Goal: Task Accomplishment & Management: Manage account settings

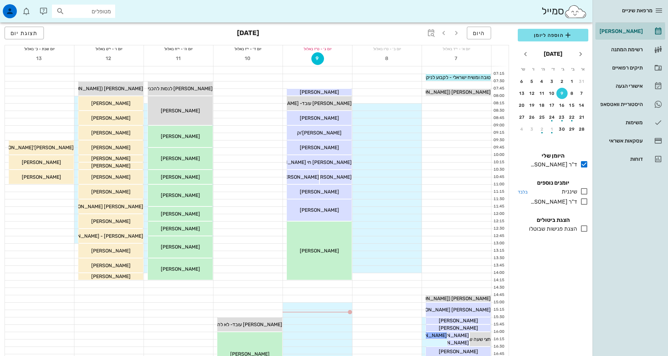
click at [584, 193] on icon at bounding box center [584, 191] width 8 height 8
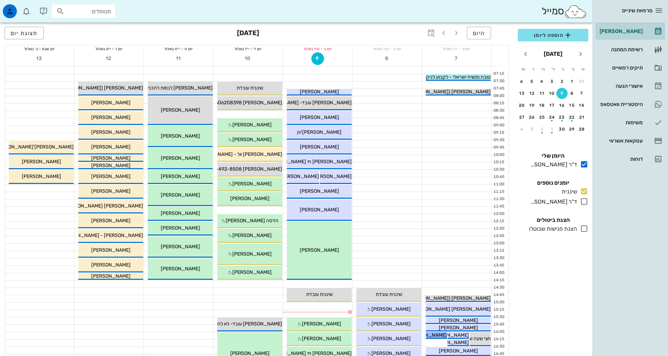
scroll to position [176, 0]
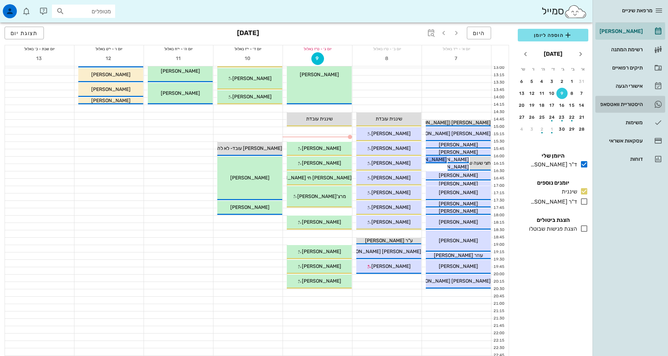
click at [637, 101] on div "היסטוריית וואטסאפ" at bounding box center [620, 104] width 45 height 11
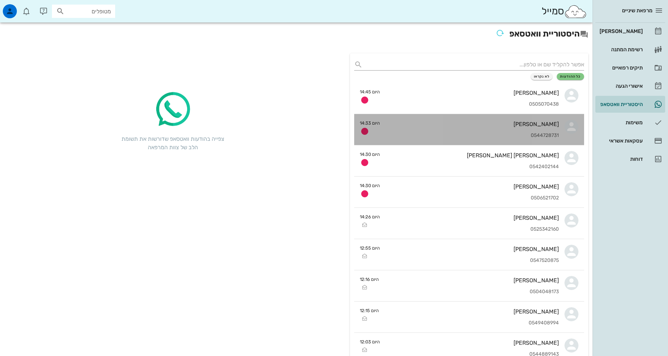
click at [548, 125] on div "[PERSON_NAME]" at bounding box center [472, 124] width 173 height 7
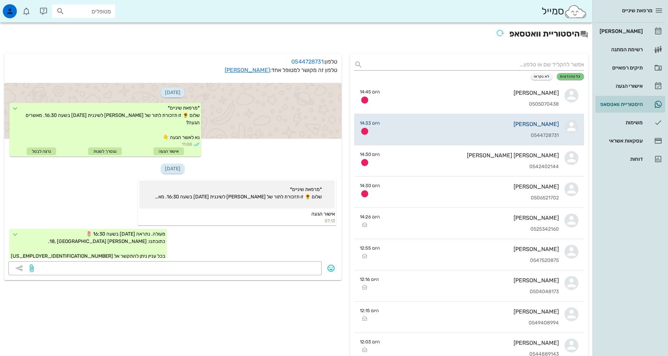
scroll to position [468, 0]
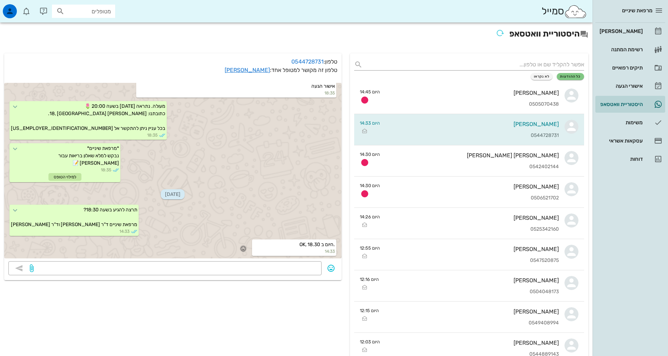
click at [246, 249] on icon "button" at bounding box center [243, 248] width 6 height 6
click at [241, 240] on div "👍" at bounding box center [238, 238] width 13 height 13
click at [639, 37] on div "[PERSON_NAME]" at bounding box center [620, 31] width 45 height 11
click at [639, 36] on div "[PERSON_NAME]" at bounding box center [620, 31] width 45 height 11
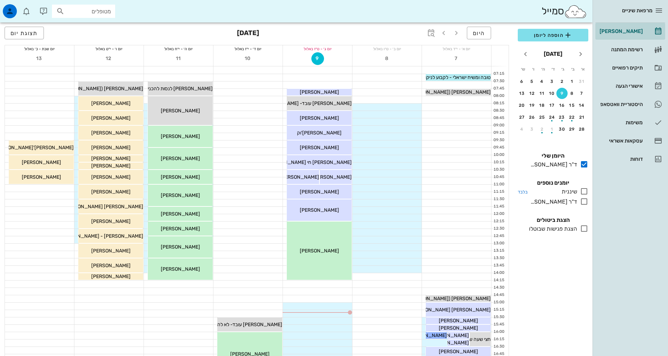
click at [584, 189] on icon at bounding box center [584, 191] width 8 height 8
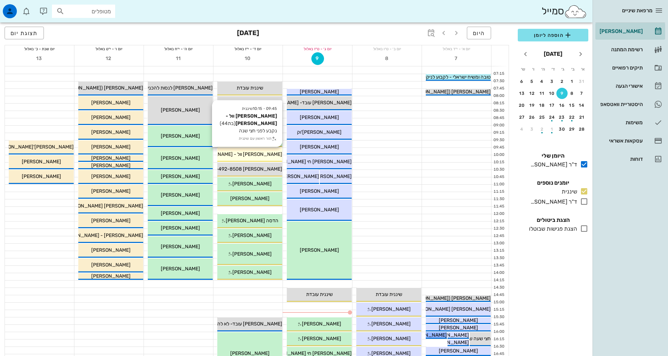
click at [245, 153] on span "[PERSON_NAME] וול - [PERSON_NAME]" at bounding box center [237, 154] width 89 height 6
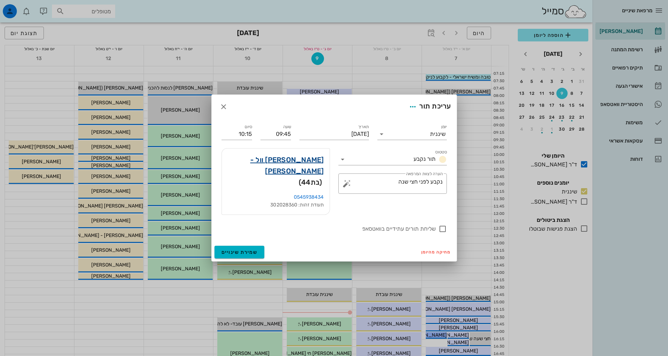
click at [291, 171] on link "[PERSON_NAME] וול - [PERSON_NAME]" at bounding box center [276, 165] width 97 height 22
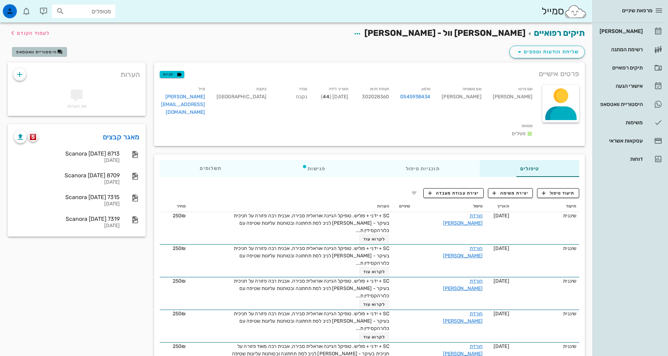
click at [60, 53] on icon "button" at bounding box center [60, 52] width 6 height 6
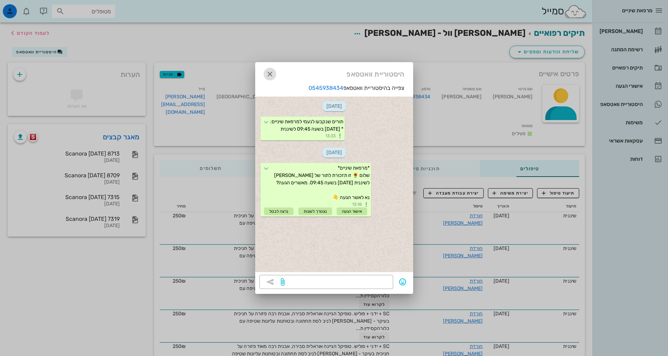
click at [271, 74] on icon "button" at bounding box center [270, 74] width 8 height 8
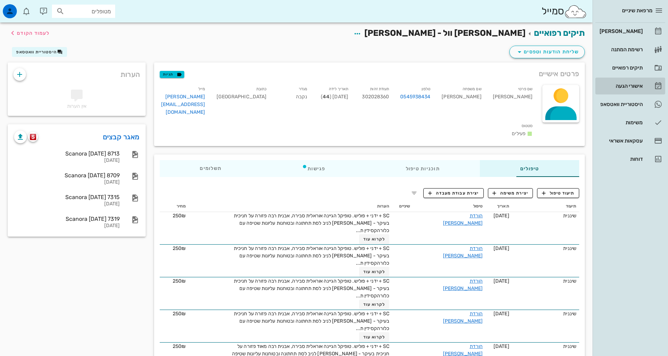
click at [628, 89] on div "אישורי הגעה" at bounding box center [620, 85] width 45 height 11
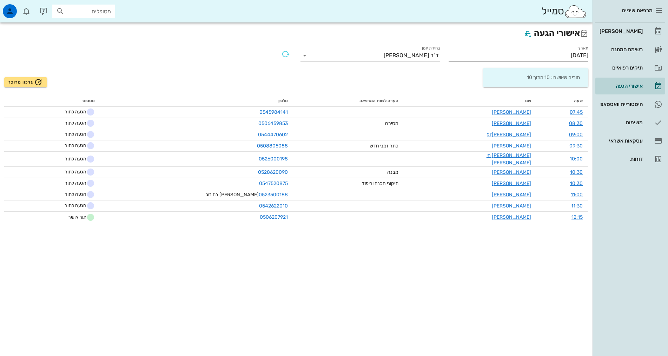
click at [545, 54] on input "[DATE]" at bounding box center [519, 55] width 140 height 11
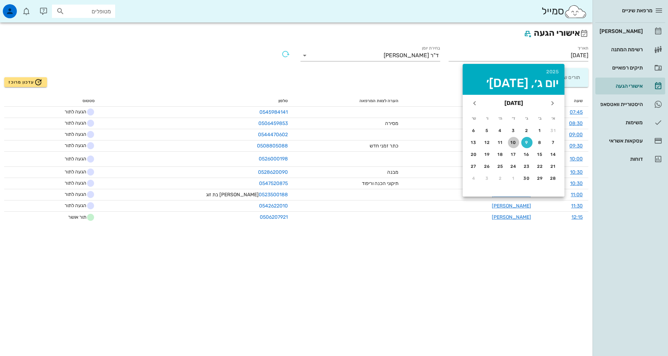
click at [513, 140] on div "10" at bounding box center [513, 142] width 11 height 5
type input "[DATE]"
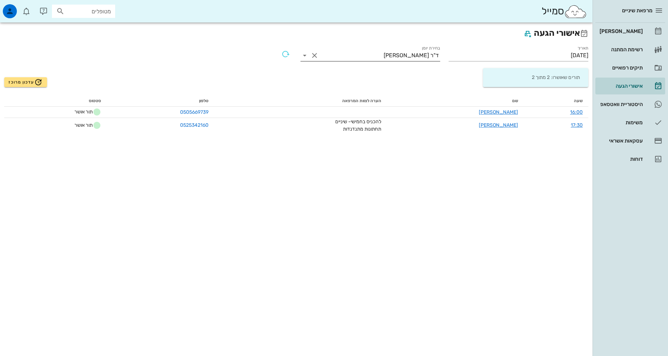
click at [417, 54] on div "ד"ר [PERSON_NAME]" at bounding box center [411, 55] width 55 height 6
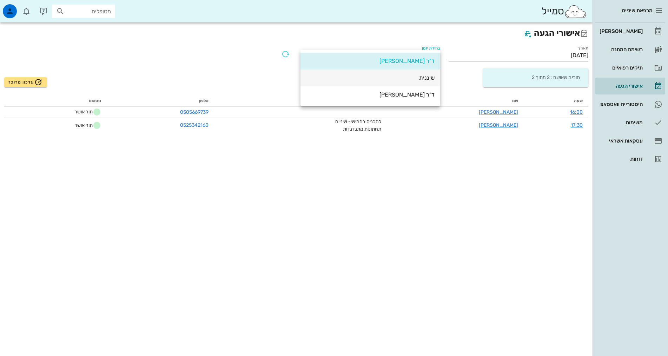
click at [422, 79] on div "שיננית" at bounding box center [370, 77] width 129 height 7
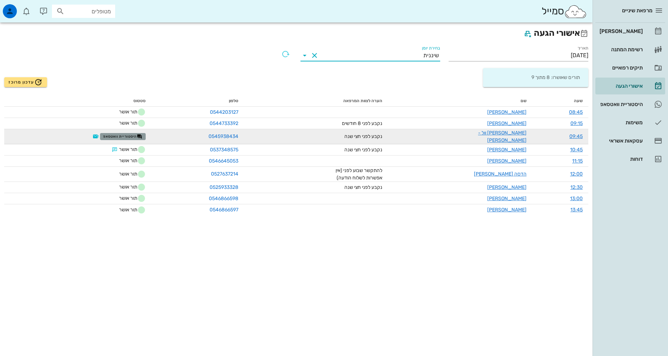
click at [115, 134] on span "היסטוריית וואטסאפ" at bounding box center [122, 137] width 39 height 6
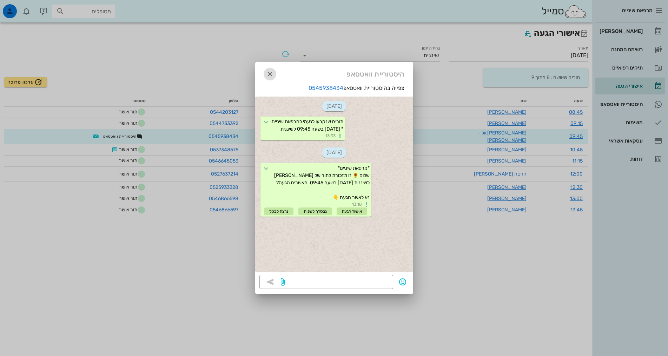
click at [268, 74] on icon "button" at bounding box center [270, 74] width 8 height 8
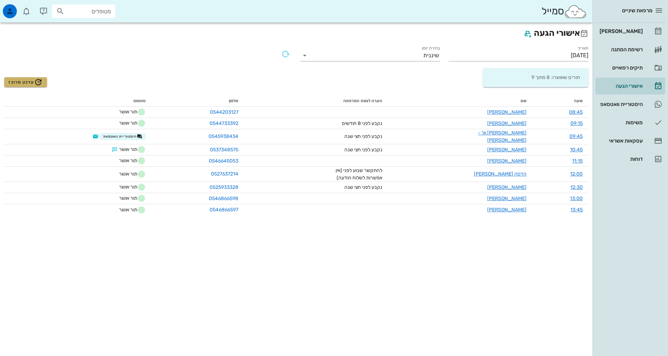
click at [30, 82] on span "עדכון מרוכז" at bounding box center [25, 82] width 34 height 8
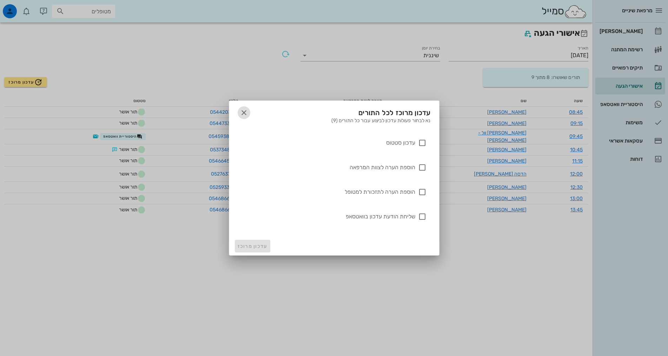
click at [245, 111] on icon "button" at bounding box center [244, 113] width 8 height 8
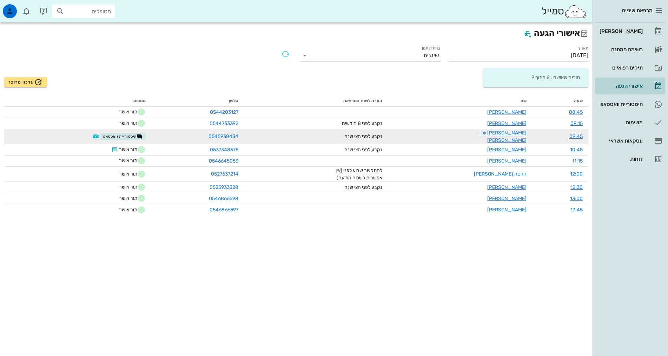
click at [132, 130] on td "היסטוריית וואטסאפ" at bounding box center [77, 136] width 147 height 15
click at [131, 134] on span "היסטוריית וואטסאפ" at bounding box center [122, 137] width 39 height 6
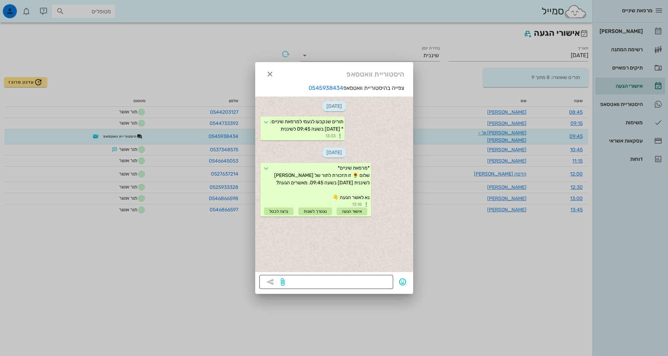
click at [377, 284] on textarea at bounding box center [337, 282] width 103 height 11
type textarea "היי [PERSON_NAME] נשמח לאישור הגעה, תודה."
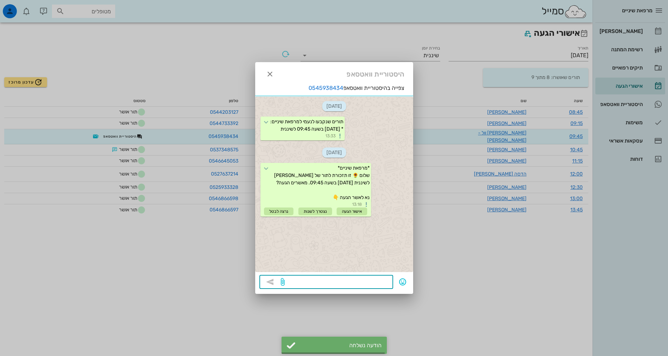
scroll to position [8, 0]
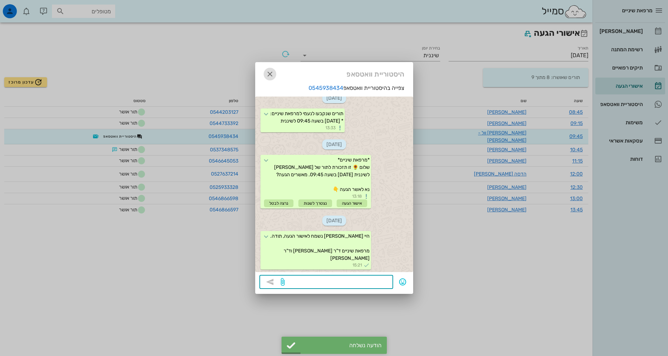
click at [271, 74] on icon "button" at bounding box center [270, 74] width 8 height 8
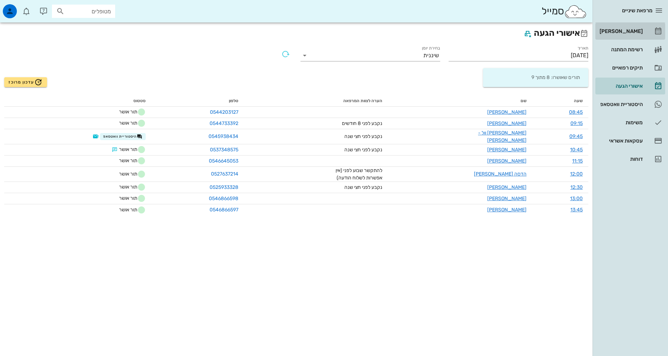
click at [628, 35] on div "[PERSON_NAME]" at bounding box center [620, 31] width 45 height 11
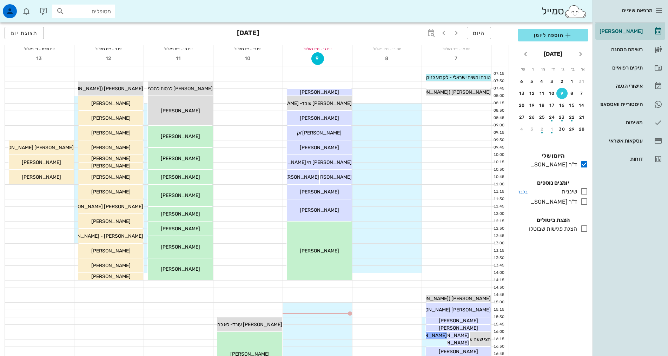
click at [583, 190] on icon at bounding box center [584, 191] width 8 height 8
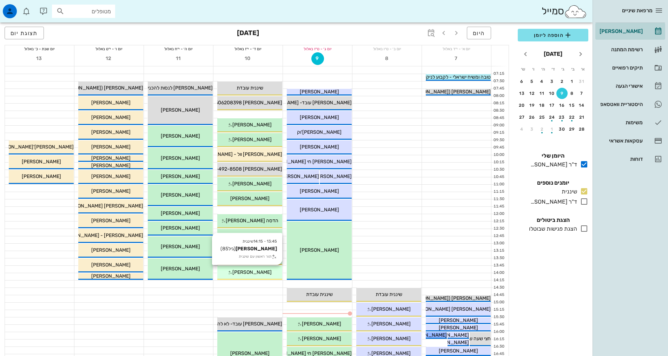
click at [242, 274] on span "[PERSON_NAME]" at bounding box center [251, 272] width 39 height 6
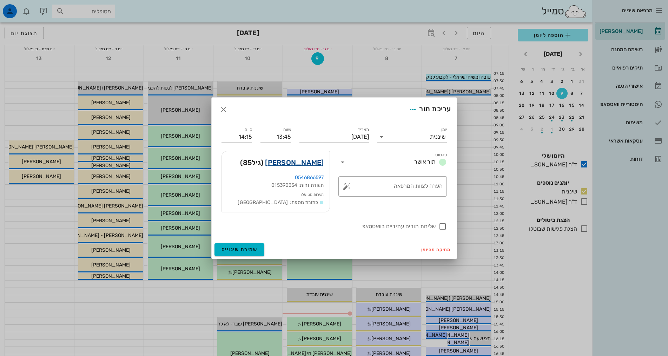
click at [301, 166] on link "[PERSON_NAME]" at bounding box center [294, 162] width 59 height 11
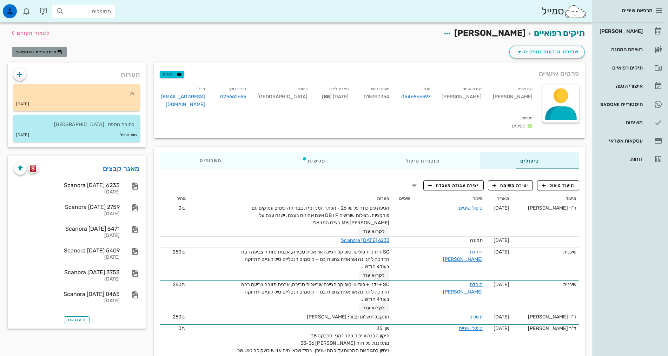
click at [29, 49] on span "היסטוריית וואטסאפ" at bounding box center [39, 52] width 46 height 6
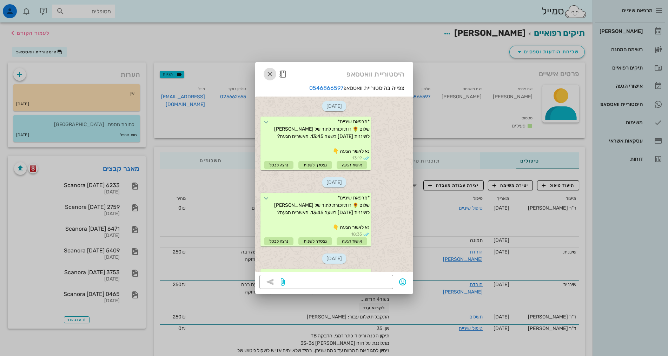
click at [268, 73] on icon "button" at bounding box center [270, 74] width 8 height 8
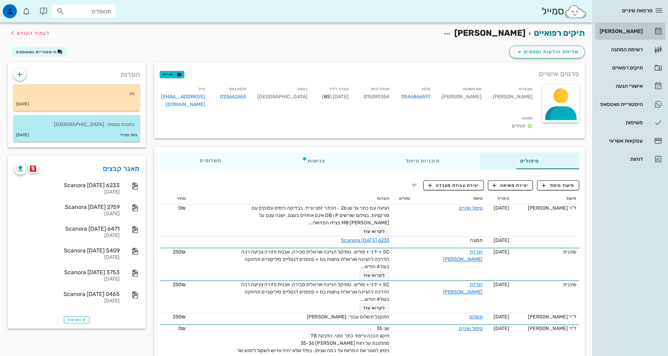
click at [638, 34] on div "[PERSON_NAME]" at bounding box center [620, 31] width 45 height 11
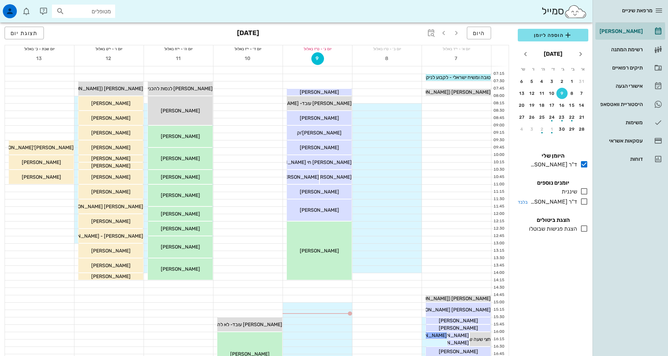
click at [583, 192] on icon at bounding box center [584, 191] width 8 height 8
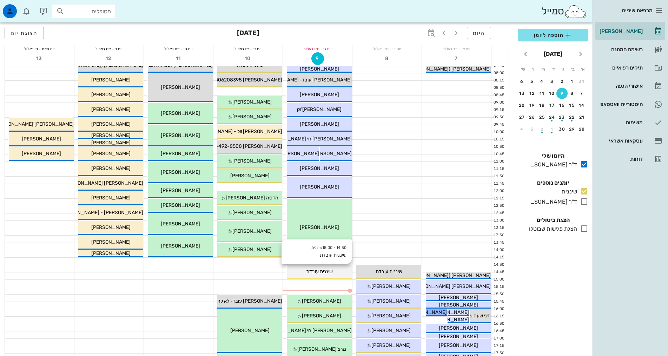
scroll to position [35, 0]
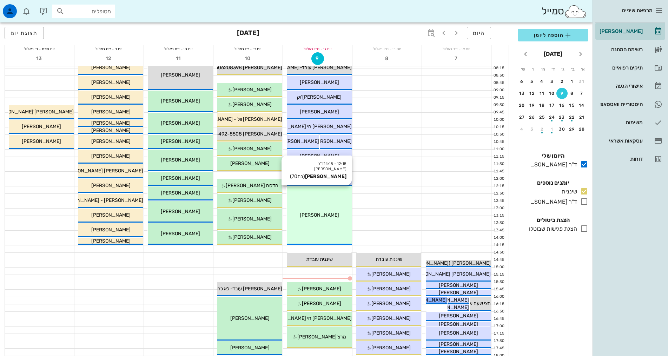
click at [327, 223] on div "12:15 - 14:15 ד"ר [PERSON_NAME] (בת 70 ) [PERSON_NAME]" at bounding box center [319, 215] width 65 height 58
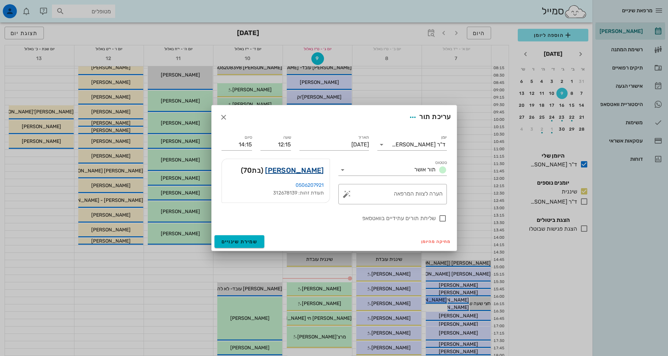
click at [313, 167] on link "[PERSON_NAME]" at bounding box center [294, 170] width 59 height 11
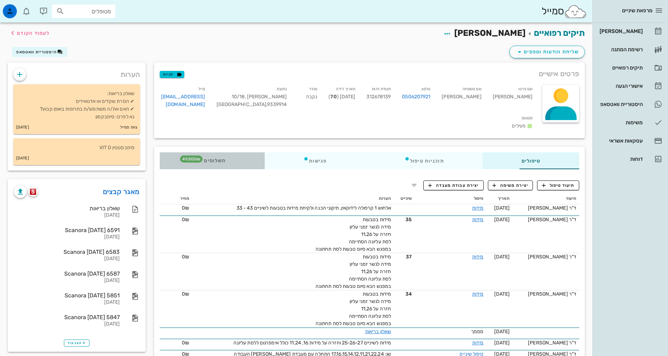
click at [198, 158] on span "תשלומים 49,800₪" at bounding box center [211, 160] width 27 height 5
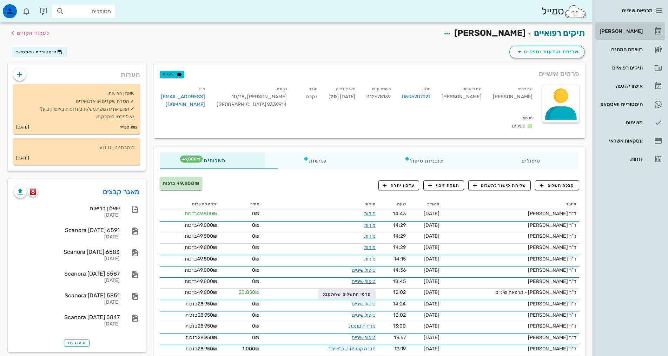
click at [639, 32] on div "[PERSON_NAME]" at bounding box center [620, 31] width 45 height 6
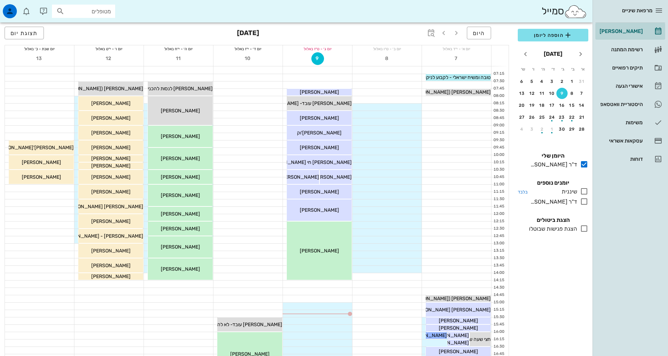
click at [584, 193] on icon at bounding box center [584, 191] width 8 height 8
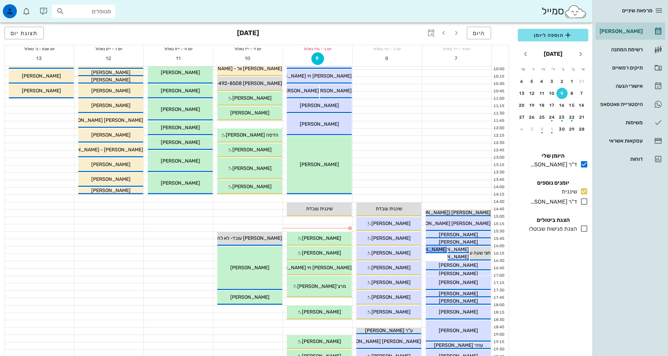
scroll to position [140, 0]
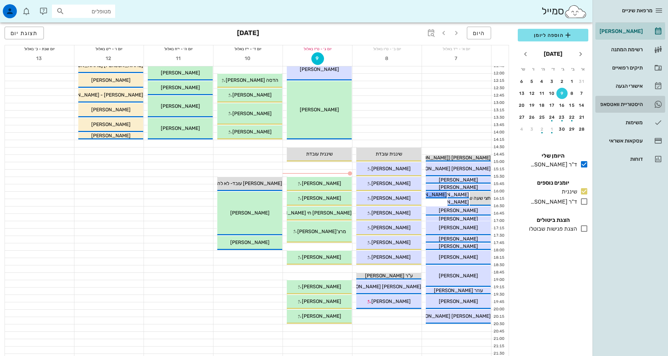
click at [623, 105] on div "היסטוריית וואטסאפ" at bounding box center [620, 104] width 45 height 6
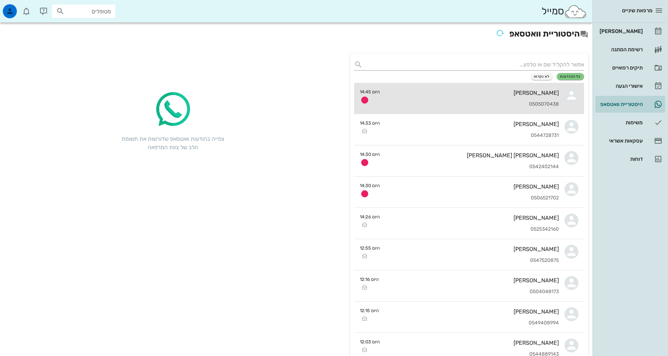
click at [538, 103] on div "0505070438" at bounding box center [472, 104] width 173 height 6
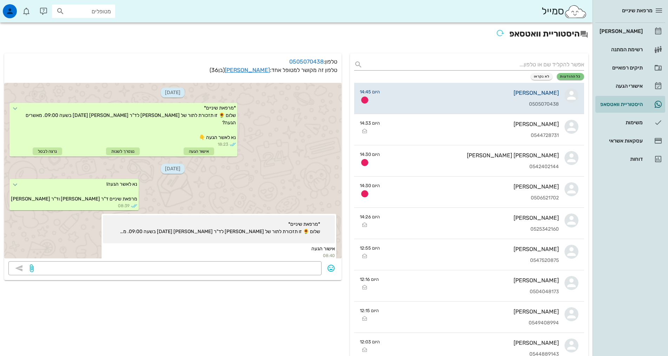
scroll to position [366, 0]
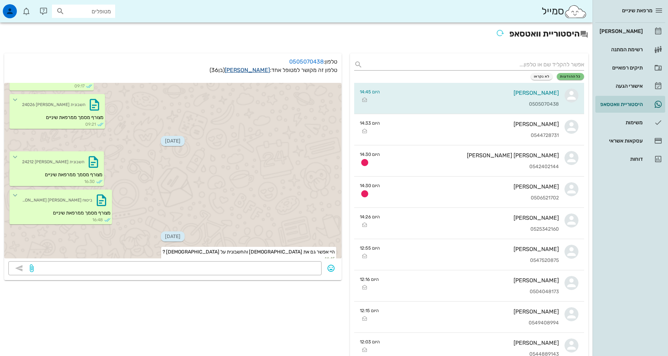
click at [247, 68] on link "[PERSON_NAME]" at bounding box center [247, 70] width 45 height 7
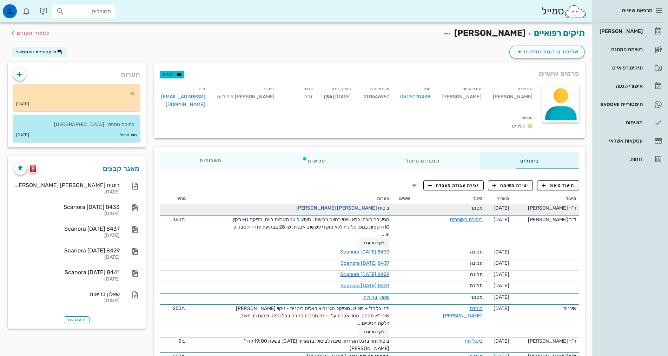
click at [371, 205] on link "ביטוח [PERSON_NAME] [PERSON_NAME]" at bounding box center [342, 208] width 93 height 6
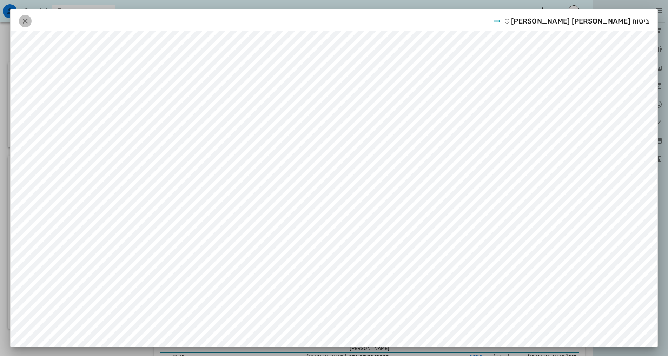
click at [29, 22] on icon "button" at bounding box center [25, 21] width 8 height 8
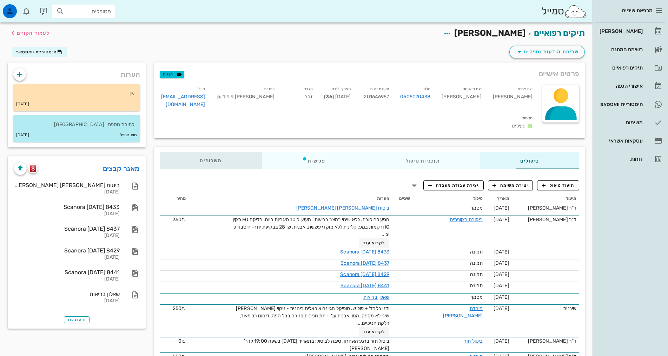
click at [160, 152] on div "תשלומים 0₪" at bounding box center [211, 160] width 102 height 17
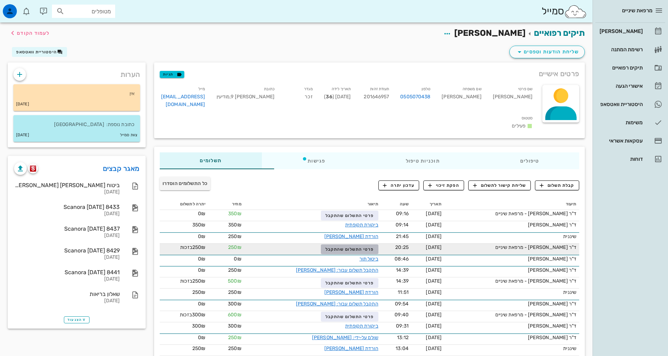
click at [335, 247] on span "פרטי התשלום שהתקבל" at bounding box center [350, 249] width 48 height 5
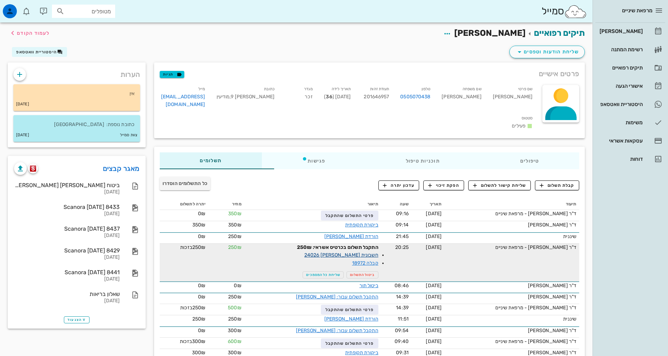
click at [344, 252] on link "חשבונית [PERSON_NAME] 24026" at bounding box center [341, 255] width 74 height 6
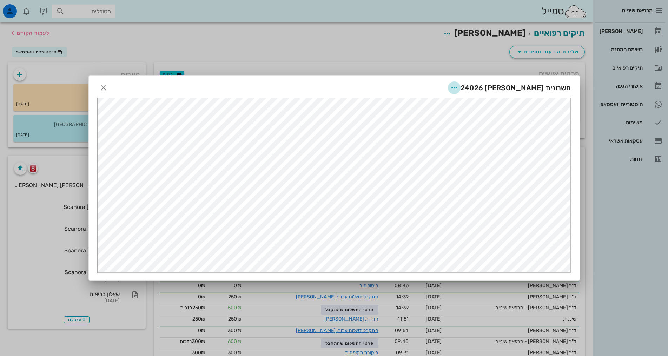
click at [459, 87] on icon "button" at bounding box center [454, 88] width 8 height 8
click at [496, 140] on div "שליחה בוואטסאפ" at bounding box center [484, 139] width 39 height 7
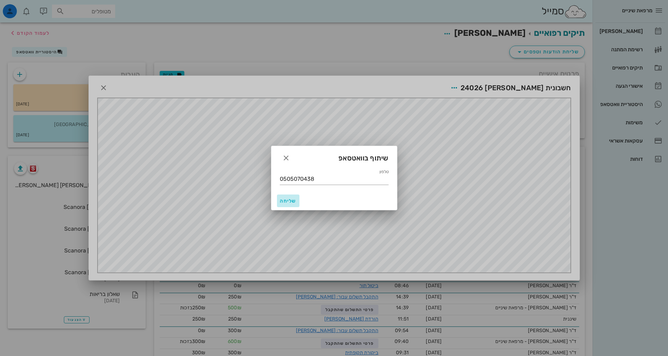
click at [291, 200] on span "שליחה" at bounding box center [288, 201] width 17 height 6
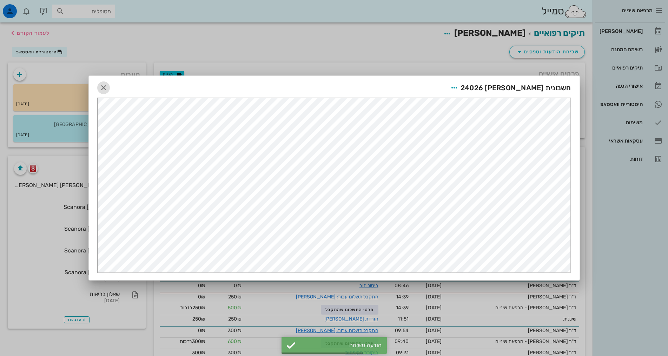
click at [102, 88] on icon "button" at bounding box center [103, 88] width 8 height 8
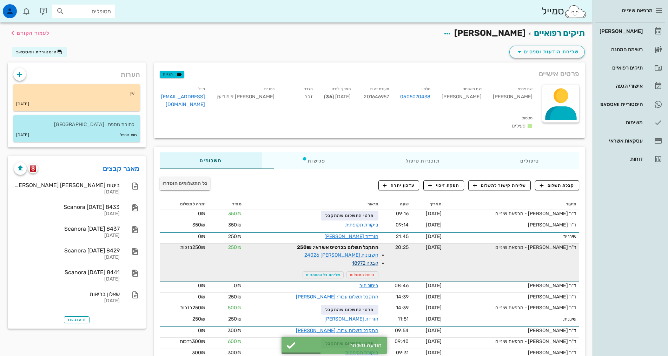
click at [352, 260] on link "קבלה 18972" at bounding box center [365, 263] width 26 height 6
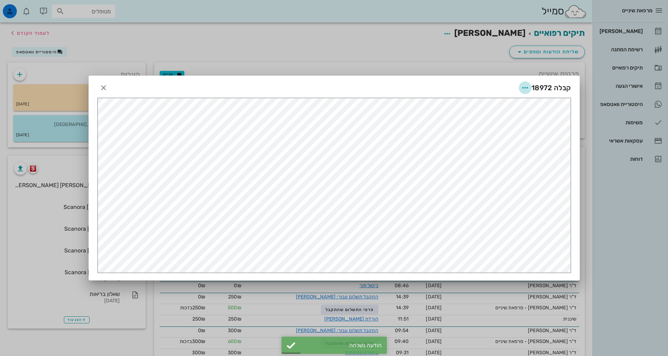
click at [527, 88] on icon "button" at bounding box center [525, 88] width 8 height 8
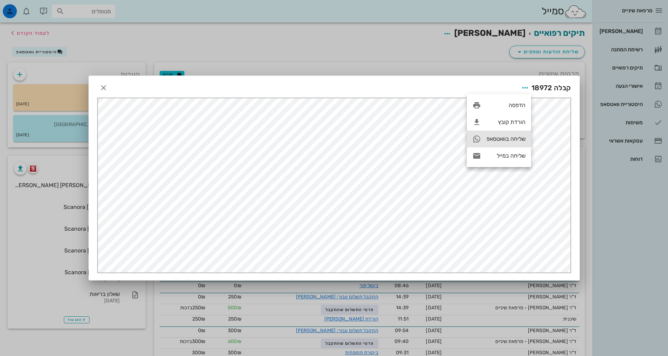
click at [500, 139] on div "שליחה בוואטסאפ" at bounding box center [506, 139] width 39 height 7
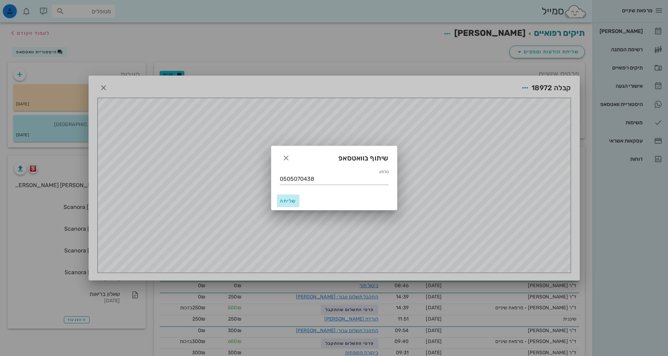
click at [295, 200] on span "שליחה" at bounding box center [288, 201] width 17 height 6
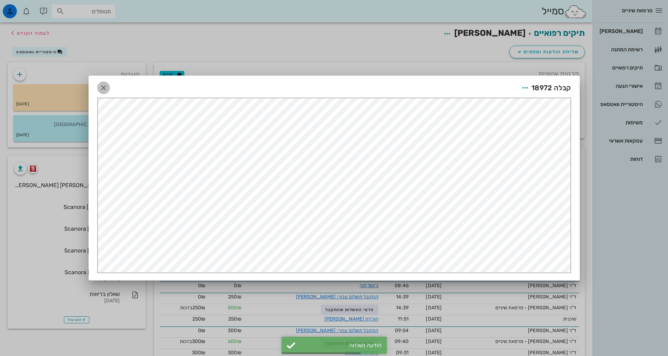
click at [104, 87] on icon "button" at bounding box center [103, 88] width 8 height 8
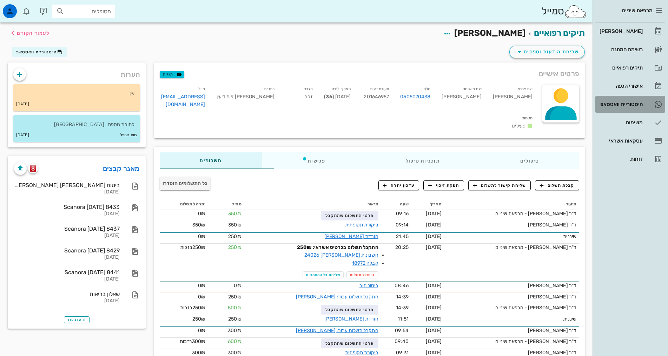
click at [630, 102] on div "היסטוריית וואטסאפ" at bounding box center [620, 104] width 45 height 6
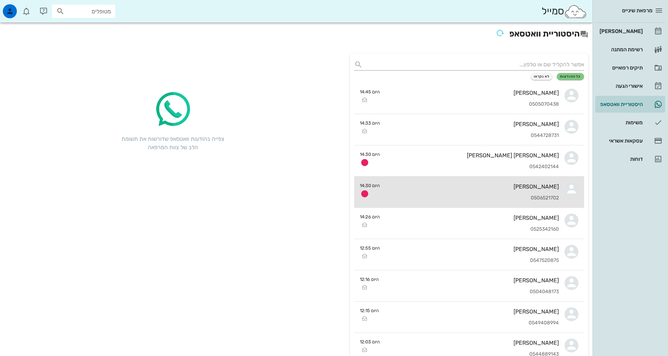
click at [529, 196] on div "0506521702" at bounding box center [472, 198] width 173 height 6
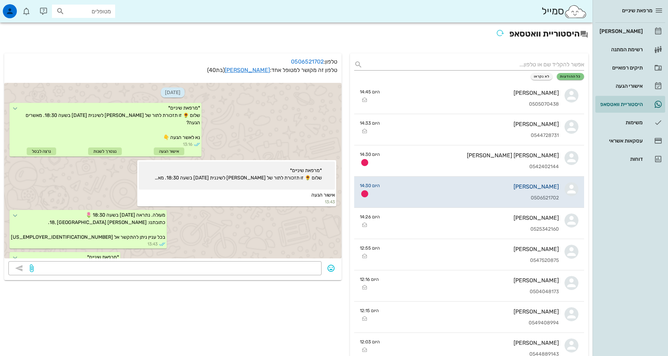
scroll to position [134, 0]
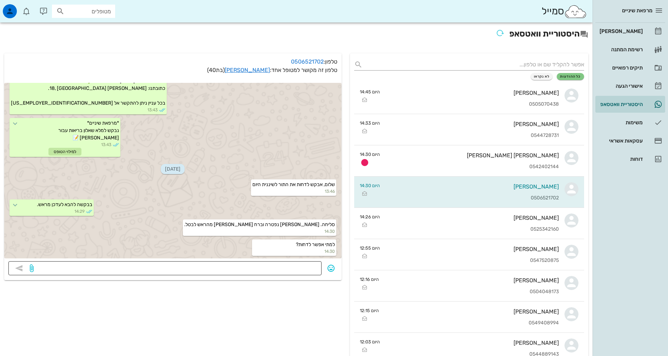
click at [309, 270] on textarea at bounding box center [176, 268] width 282 height 11
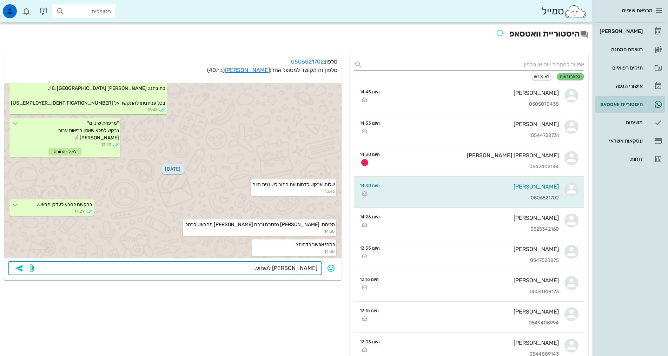
type textarea "[PERSON_NAME] לשמוע"
drag, startPoint x: 286, startPoint y: 268, endPoint x: 355, endPoint y: 264, distance: 68.6
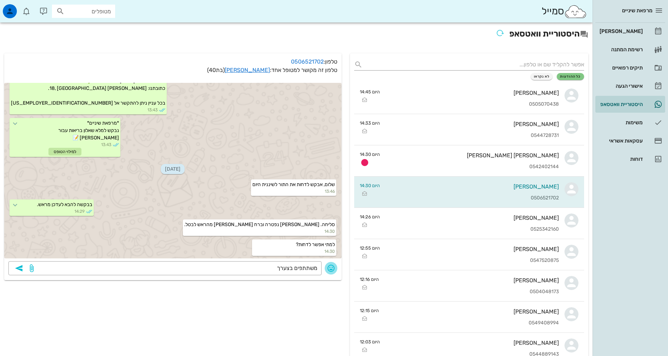
click at [331, 268] on icon "button" at bounding box center [331, 268] width 8 height 8
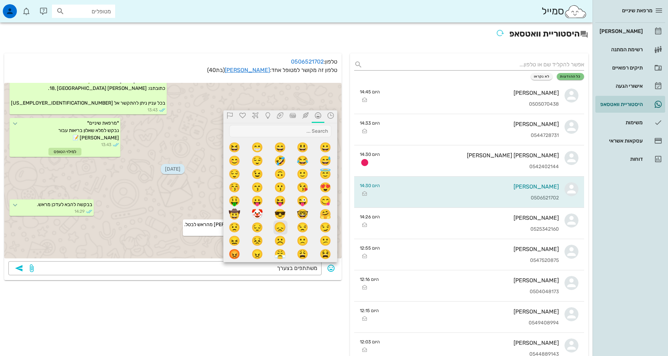
click at [282, 225] on span "😞" at bounding box center [281, 228] width 14 height 14
type textarea "משתתפים בצערך 😞"
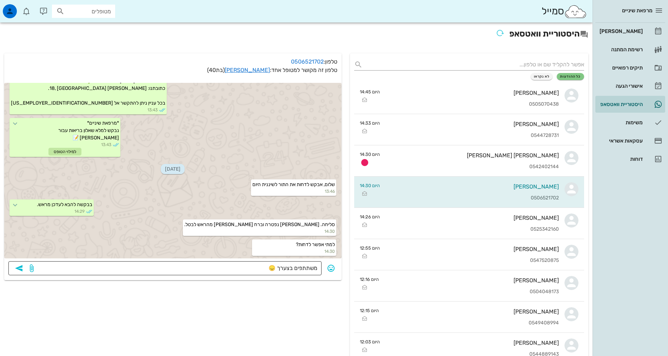
click at [253, 270] on textarea "משתתפים בצערך 😞" at bounding box center [176, 268] width 282 height 11
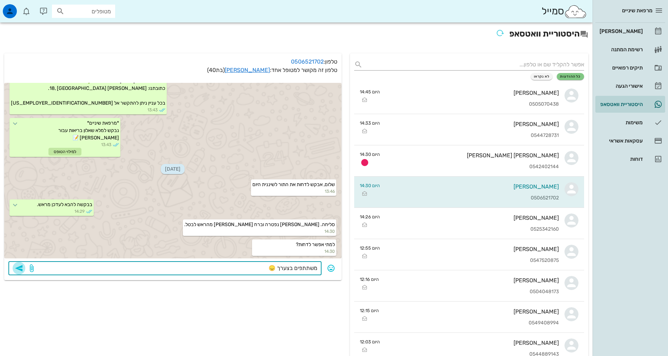
click at [21, 269] on icon "button" at bounding box center [19, 268] width 8 height 8
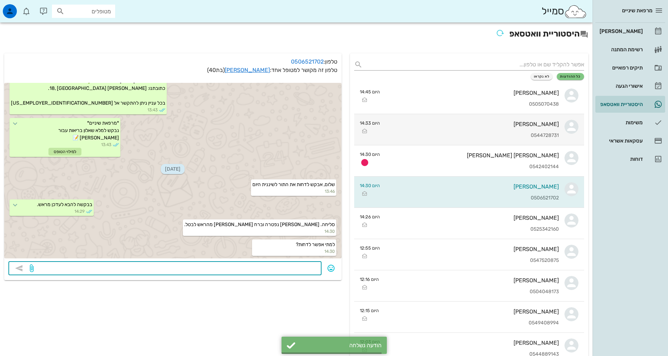
scroll to position [154, 0]
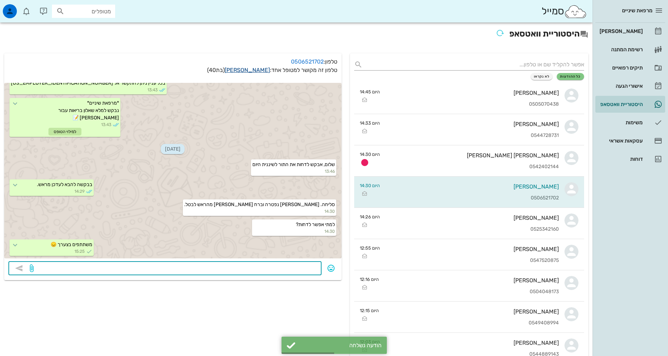
click at [255, 70] on link "[PERSON_NAME]" at bounding box center [247, 70] width 45 height 7
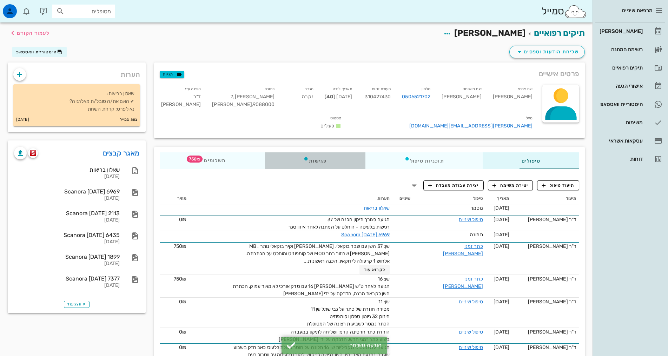
click at [285, 152] on div "פגישות" at bounding box center [315, 160] width 101 height 17
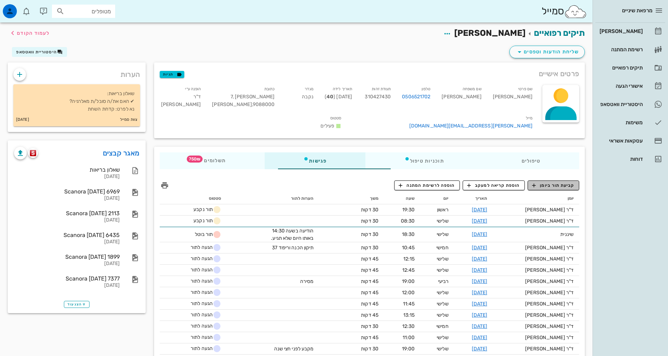
click at [553, 182] on span "קביעת תור ביומן" at bounding box center [553, 185] width 42 height 6
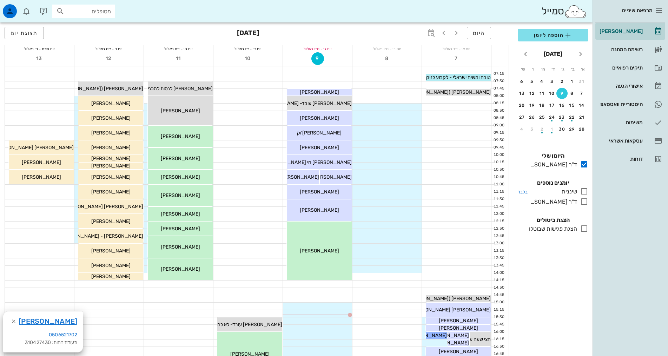
click at [585, 191] on icon at bounding box center [584, 191] width 8 height 8
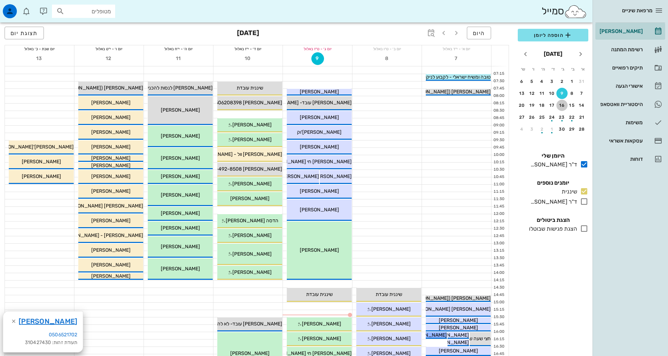
click at [562, 103] on button "16" at bounding box center [562, 105] width 11 height 11
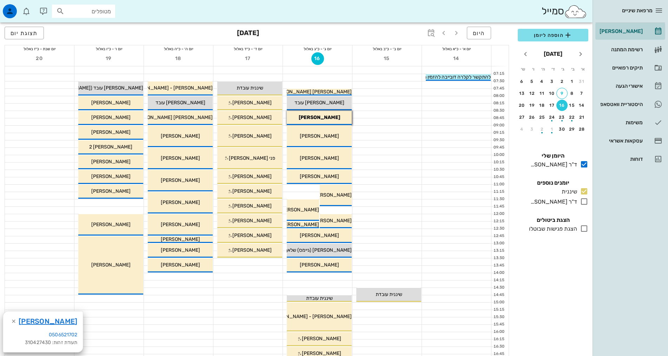
scroll to position [140, 0]
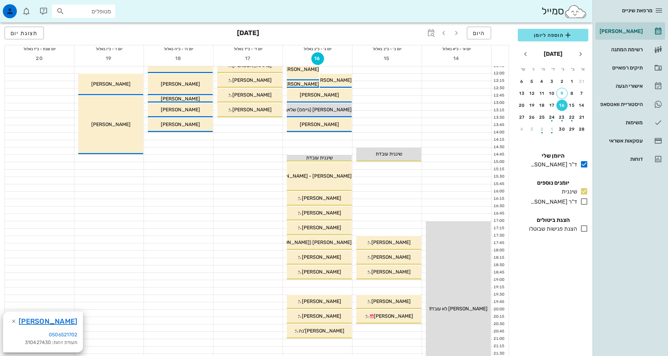
click at [395, 284] on div at bounding box center [387, 283] width 69 height 7
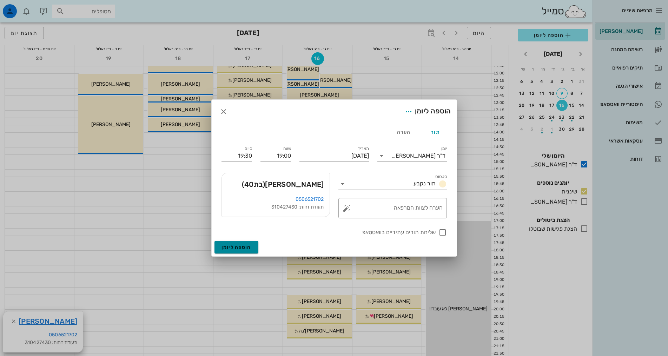
click at [251, 251] on button "הוספה ליומן" at bounding box center [237, 247] width 44 height 13
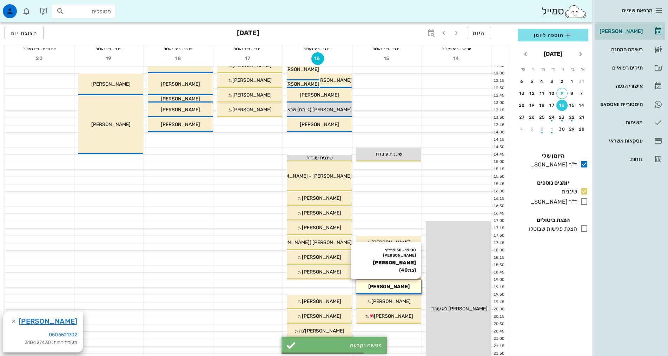
click at [405, 282] on div "19:00 - 19:30 ד"ר [PERSON_NAME] [PERSON_NAME] (בת 40 ) [PERSON_NAME]" at bounding box center [388, 287] width 65 height 14
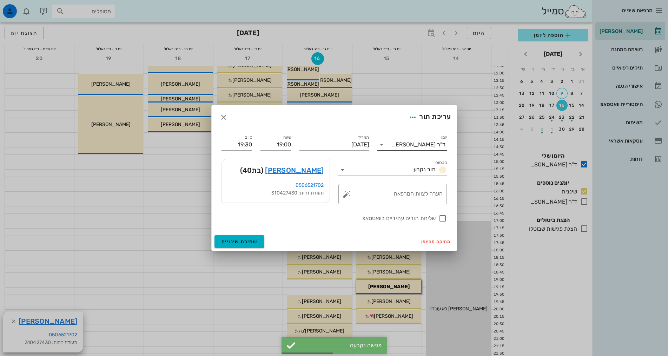
click at [420, 143] on div "ד"ר [PERSON_NAME]" at bounding box center [419, 145] width 54 height 6
click at [427, 168] on div "שיננית" at bounding box center [412, 167] width 58 height 7
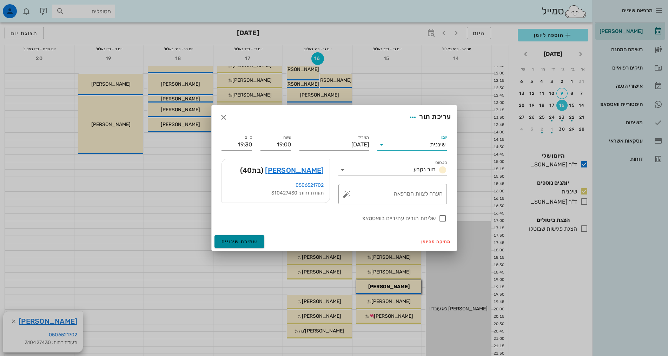
click at [240, 240] on span "שמירת שינויים" at bounding box center [240, 242] width 36 height 6
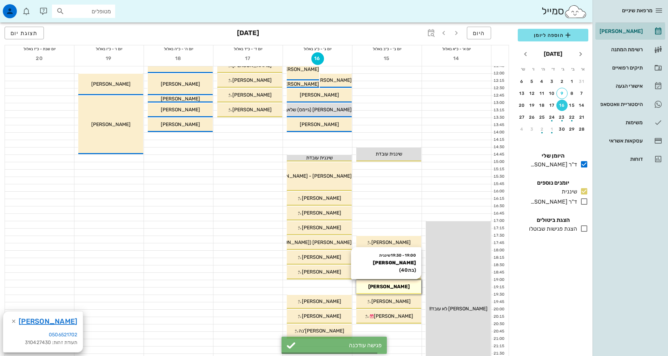
click at [392, 290] on div "[PERSON_NAME]" at bounding box center [388, 286] width 65 height 7
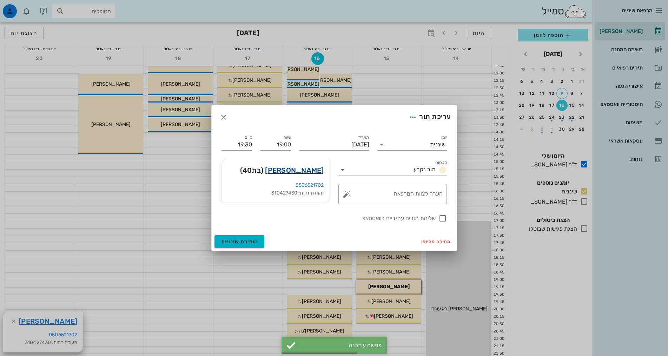
click at [322, 170] on link "[PERSON_NAME]" at bounding box center [294, 170] width 59 height 11
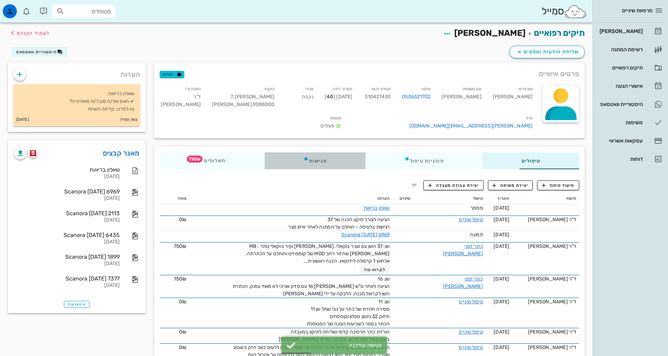
click at [275, 153] on div "פגישות" at bounding box center [315, 160] width 101 height 17
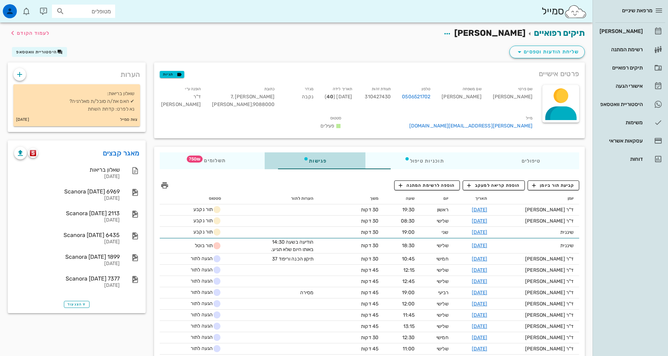
click at [288, 157] on div "פגישות" at bounding box center [315, 160] width 101 height 17
click at [632, 34] on div "[PERSON_NAME]" at bounding box center [620, 31] width 45 height 11
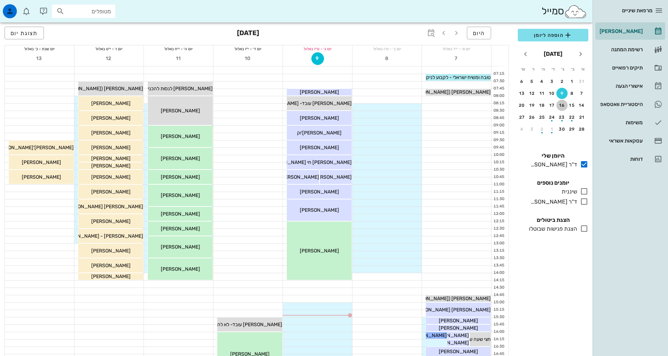
click at [562, 105] on div "16" at bounding box center [562, 105] width 11 height 5
click at [583, 190] on icon at bounding box center [584, 191] width 8 height 8
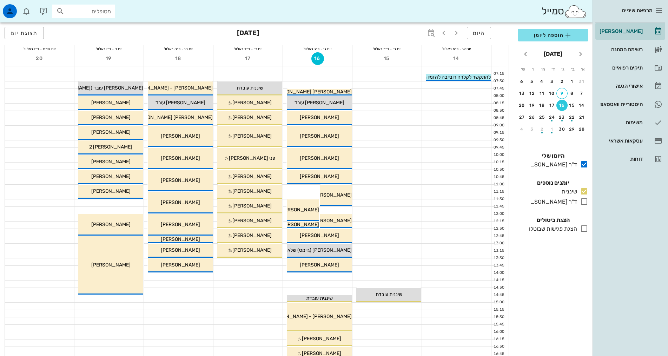
scroll to position [140, 0]
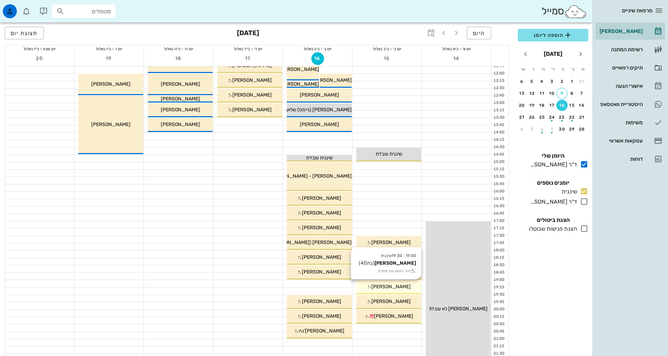
click at [385, 288] on span "[PERSON_NAME]" at bounding box center [391, 287] width 39 height 6
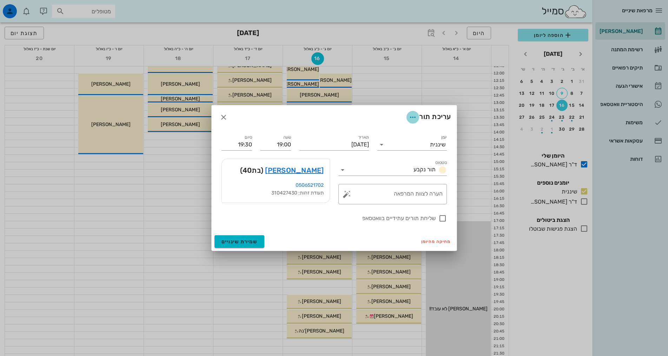
click at [410, 117] on icon "button" at bounding box center [413, 117] width 8 height 8
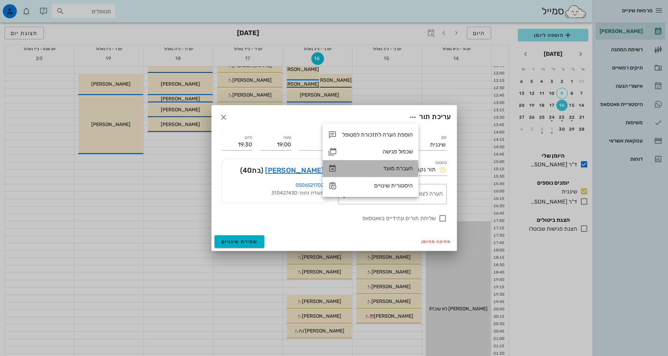
click at [406, 169] on div "העברת מועד" at bounding box center [377, 168] width 71 height 7
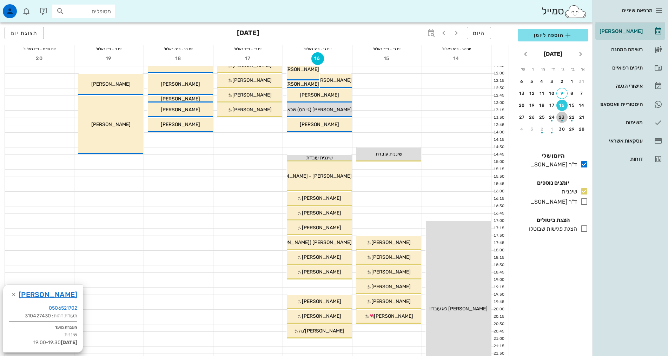
click at [562, 115] on div "23" at bounding box center [562, 117] width 11 height 5
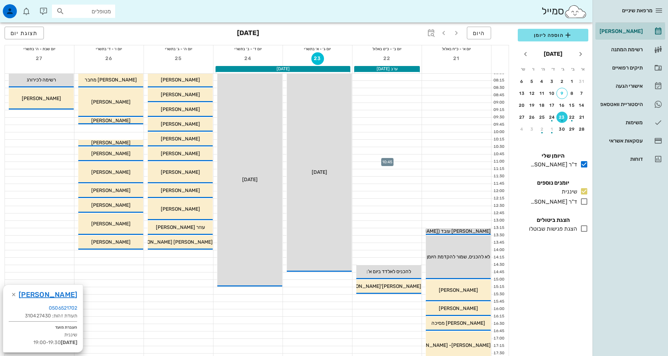
scroll to position [35, 0]
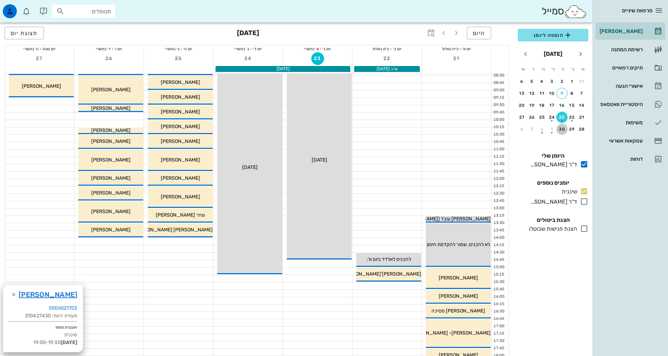
click at [561, 127] on div "30" at bounding box center [562, 129] width 11 height 5
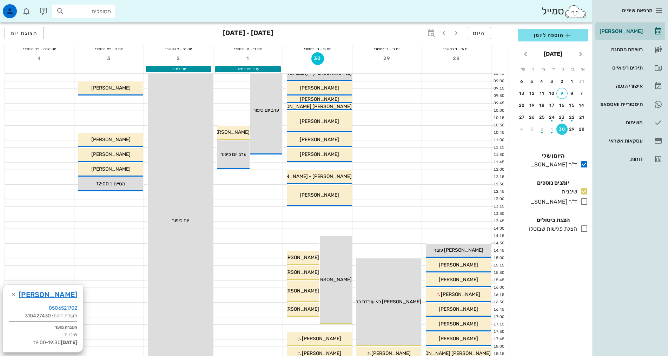
scroll to position [35, 0]
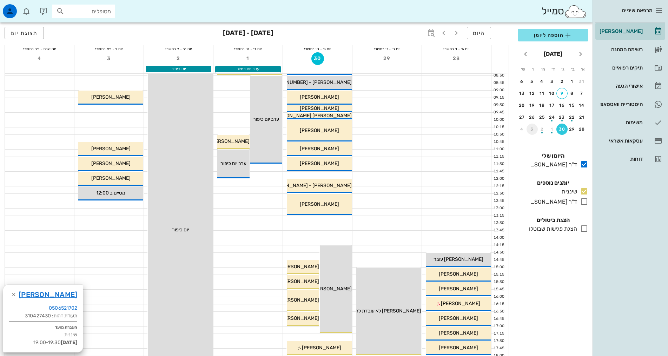
click at [532, 129] on div "3" at bounding box center [532, 129] width 11 height 5
click at [534, 94] on div "button" at bounding box center [532, 95] width 11 height 4
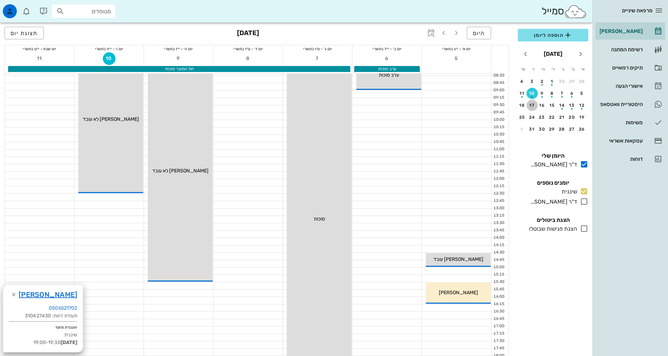
click at [534, 105] on div "17" at bounding box center [532, 105] width 11 height 5
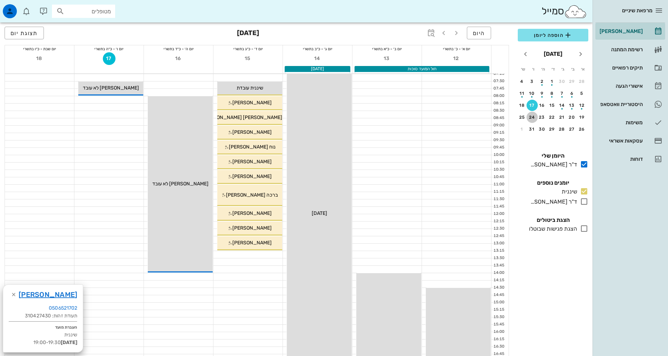
click at [533, 116] on div "24" at bounding box center [532, 117] width 11 height 5
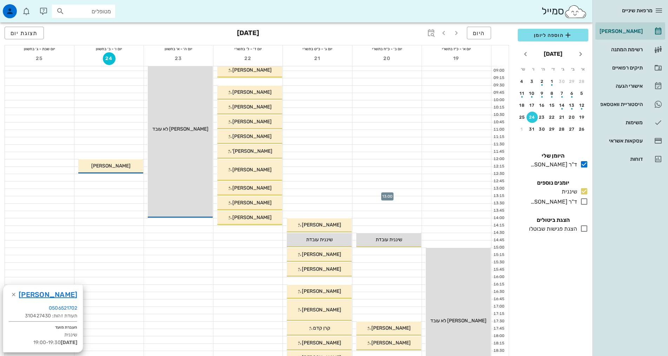
scroll to position [105, 0]
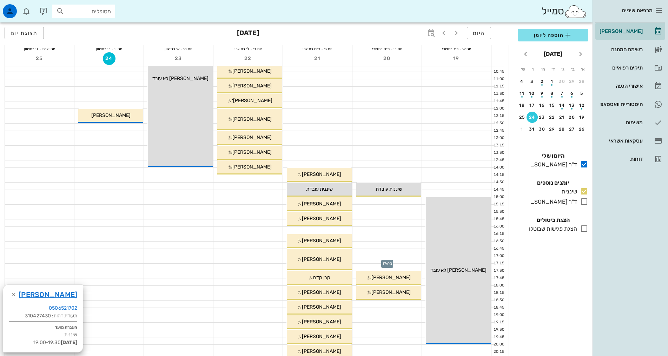
click at [409, 260] on div at bounding box center [387, 259] width 69 height 7
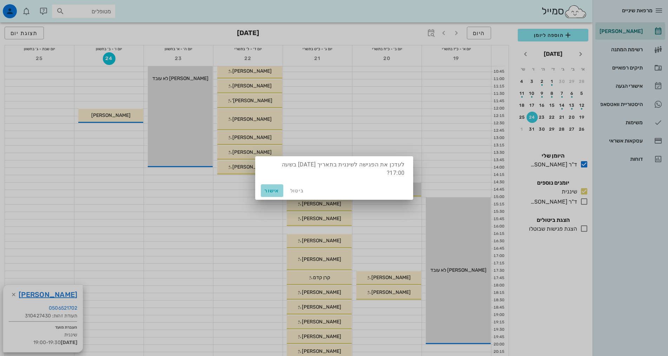
click at [270, 191] on span "אישור" at bounding box center [272, 191] width 17 height 6
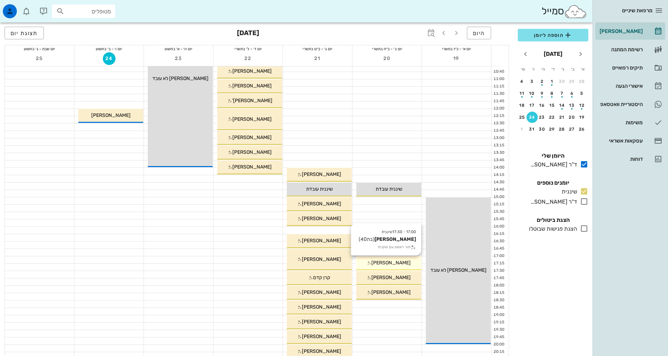
click at [394, 262] on span "[PERSON_NAME]" at bounding box center [391, 263] width 39 height 6
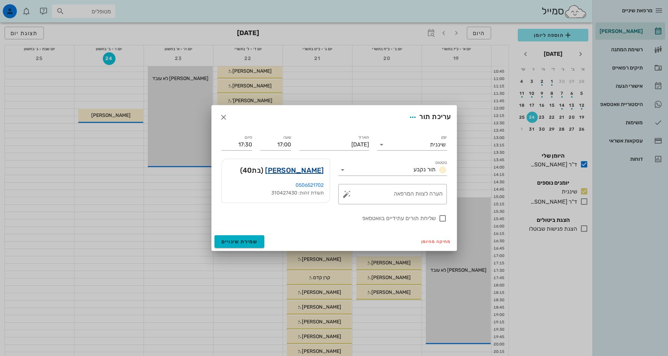
click at [307, 170] on link "[PERSON_NAME]" at bounding box center [294, 170] width 59 height 11
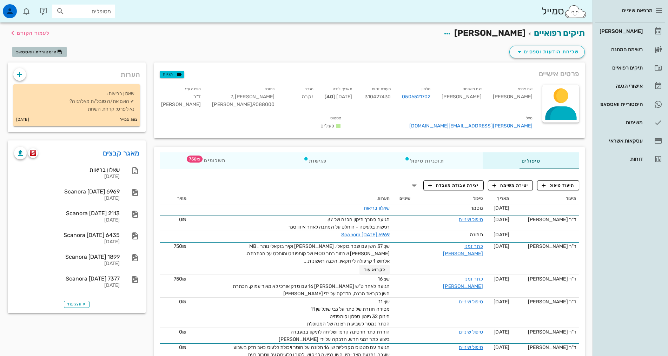
click at [52, 54] on span "היסטוריית וואטסאפ" at bounding box center [39, 52] width 46 height 6
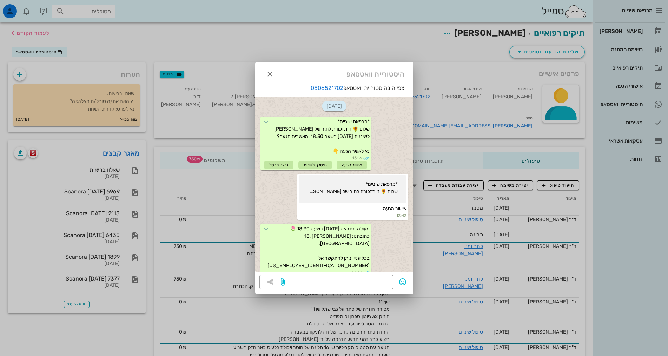
scroll to position [154, 0]
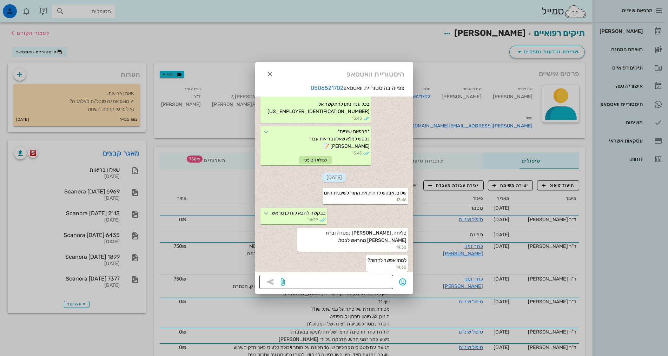
click at [326, 283] on textarea at bounding box center [337, 282] width 103 height 11
type textarea "יש אפשרות ב20.10 יום שני ב"
drag, startPoint x: 315, startPoint y: 283, endPoint x: 423, endPoint y: 296, distance: 109.6
click at [271, 72] on icon "button" at bounding box center [270, 74] width 8 height 8
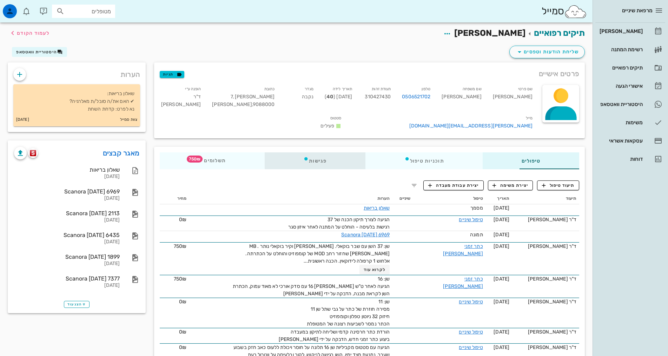
click at [294, 152] on div "פגישות" at bounding box center [315, 160] width 101 height 17
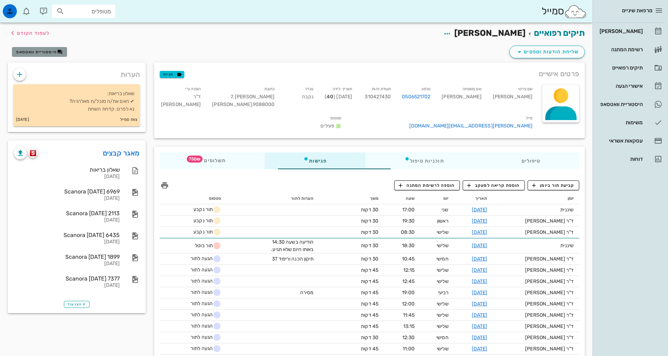
click at [40, 52] on span "היסטוריית וואטסאפ" at bounding box center [36, 52] width 41 height 5
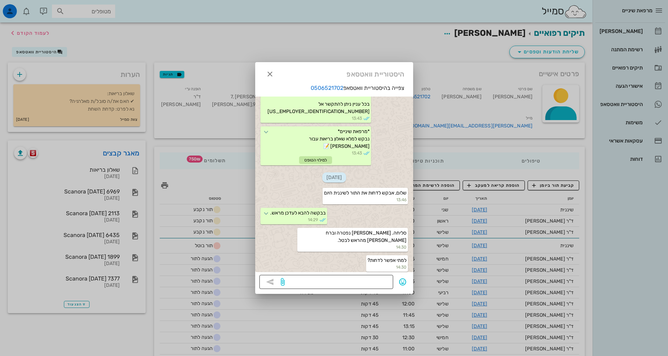
click at [313, 283] on textarea at bounding box center [337, 282] width 103 height 11
paste textarea "יש אפשרות ב20.10 יום שני ב"
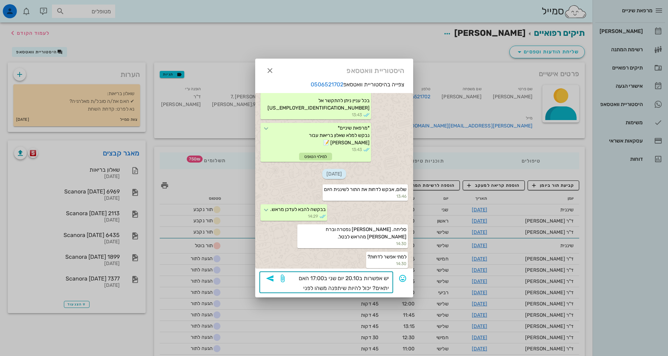
type textarea "יש אפשרות ב20.10 יום שני ב17:00 האם יתאים? יכול להיות שיתפנה משהו לפני ונודיע לך"
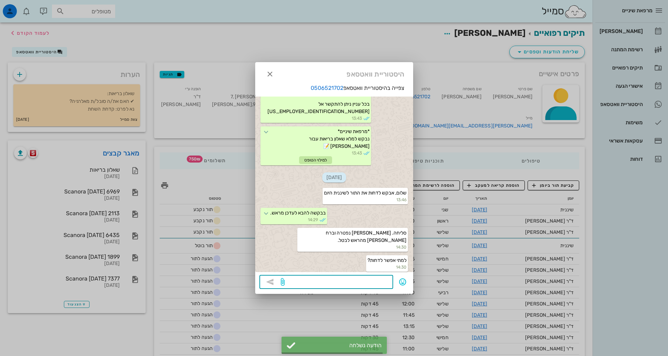
scroll to position [182, 0]
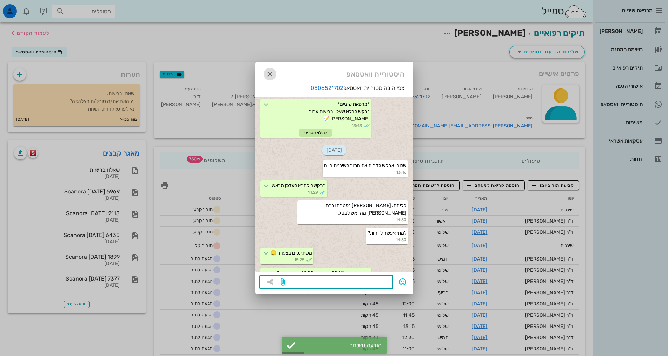
click at [270, 75] on icon "button" at bounding box center [270, 74] width 8 height 8
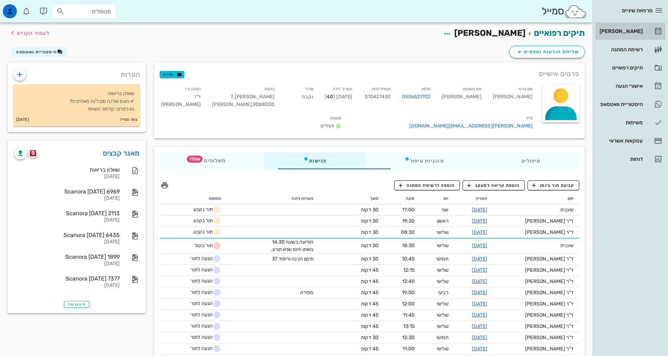
click at [623, 28] on div "[PERSON_NAME]" at bounding box center [620, 31] width 45 height 11
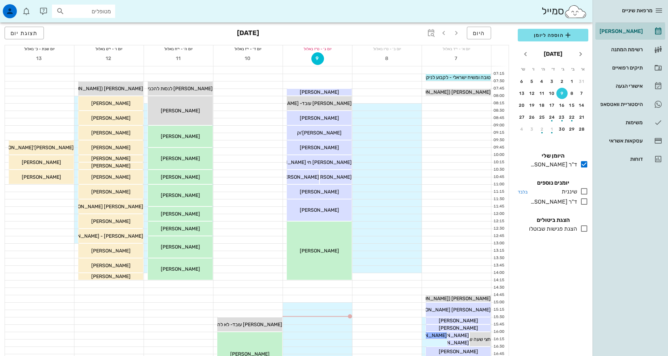
click at [586, 191] on icon at bounding box center [584, 191] width 8 height 8
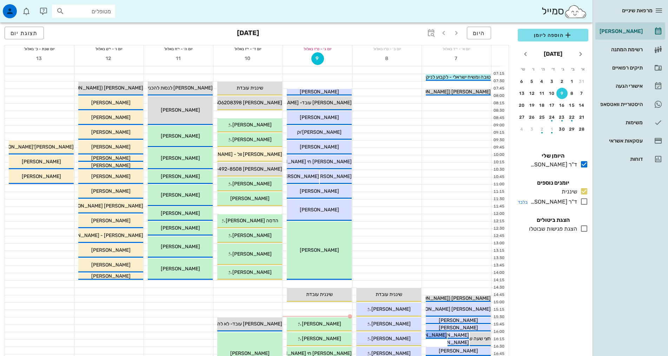
click at [585, 203] on icon at bounding box center [584, 201] width 8 height 8
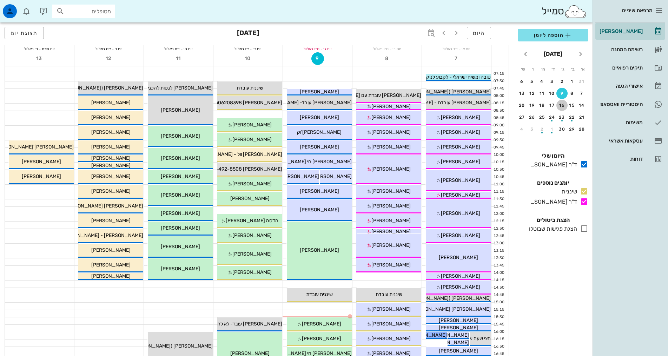
click at [567, 104] on div "16" at bounding box center [562, 105] width 11 height 5
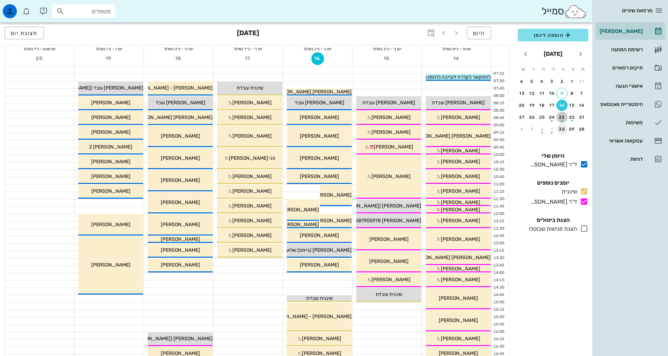
drag, startPoint x: 564, startPoint y: 119, endPoint x: 564, endPoint y: 126, distance: 7.7
click at [564, 118] on div "button" at bounding box center [562, 119] width 11 height 4
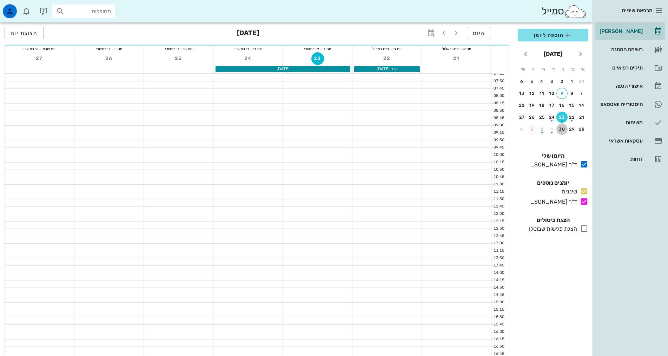
click at [564, 127] on div "30" at bounding box center [562, 129] width 11 height 5
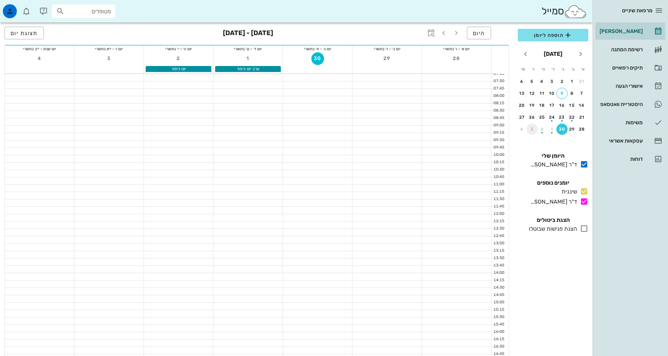
click at [531, 131] on div "3" at bounding box center [532, 129] width 11 height 5
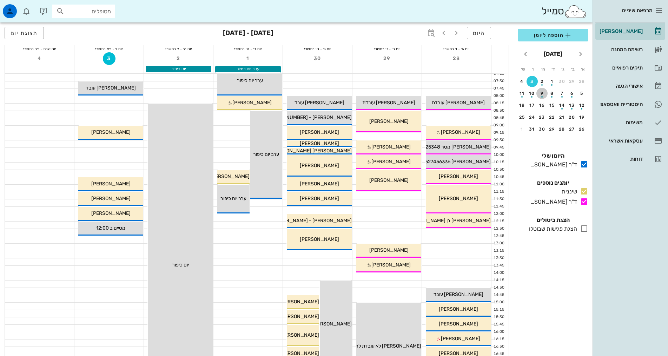
click at [545, 93] on div "button" at bounding box center [542, 95] width 11 height 4
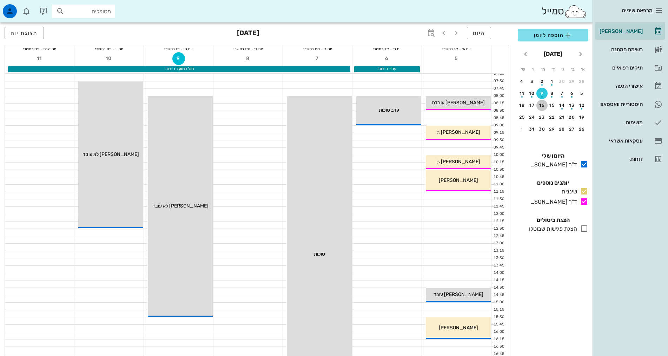
click at [541, 105] on div "16" at bounding box center [542, 105] width 11 height 5
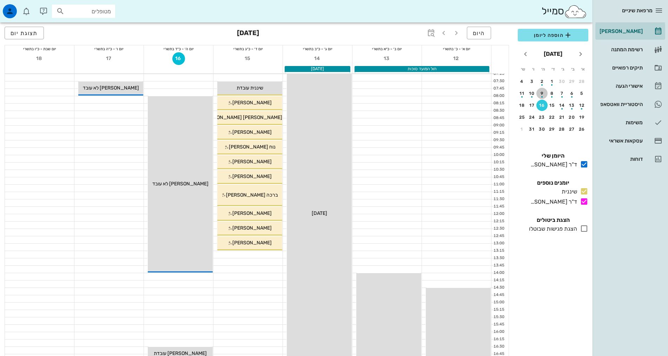
click at [544, 92] on div "9" at bounding box center [542, 93] width 11 height 5
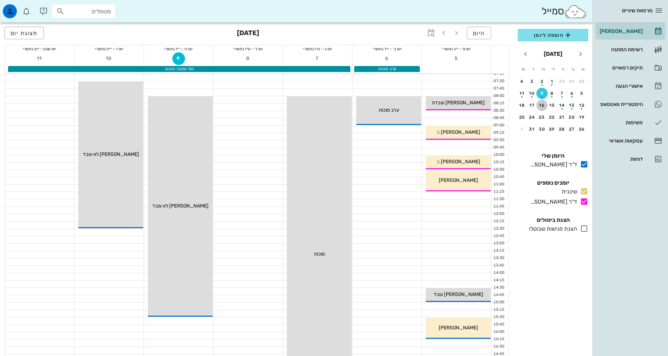
click at [540, 106] on div "16" at bounding box center [542, 105] width 11 height 5
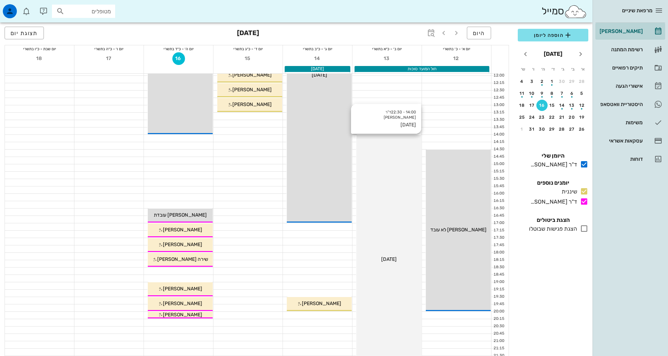
scroll to position [140, 0]
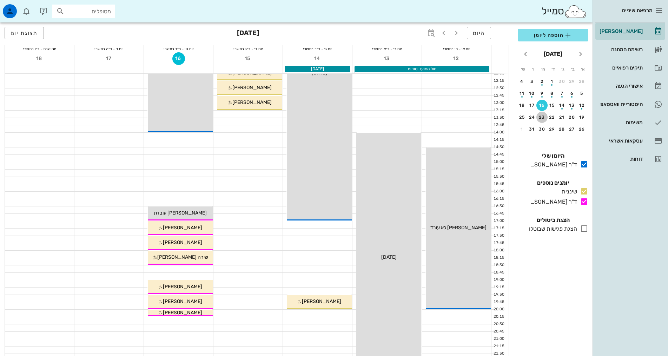
click at [541, 116] on div "23" at bounding box center [542, 117] width 11 height 5
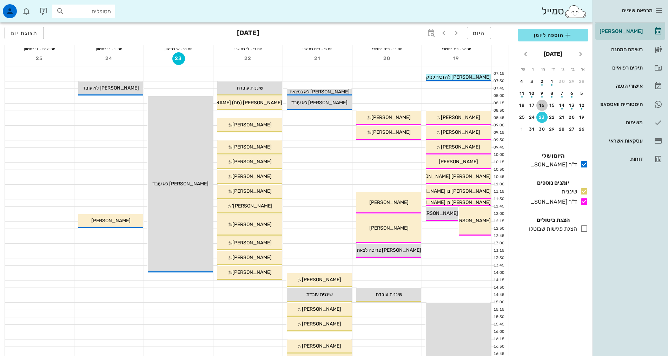
click at [540, 105] on div "16" at bounding box center [542, 105] width 11 height 5
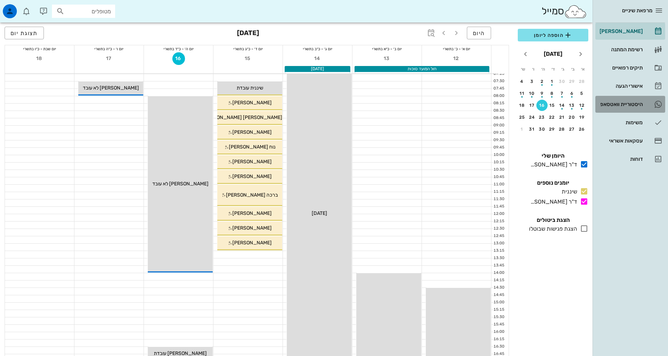
click at [621, 104] on div "היסטוריית וואטסאפ" at bounding box center [620, 104] width 45 height 6
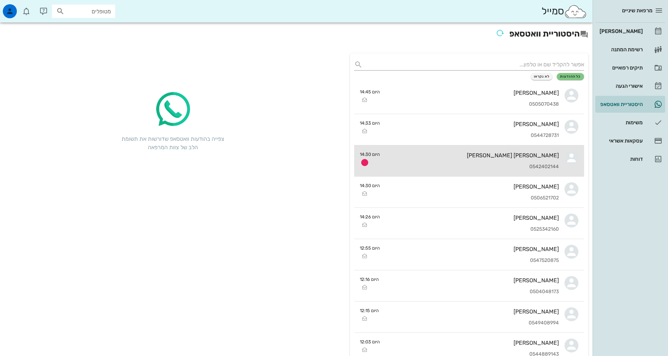
click at [546, 155] on div "[PERSON_NAME] [PERSON_NAME]" at bounding box center [472, 155] width 173 height 7
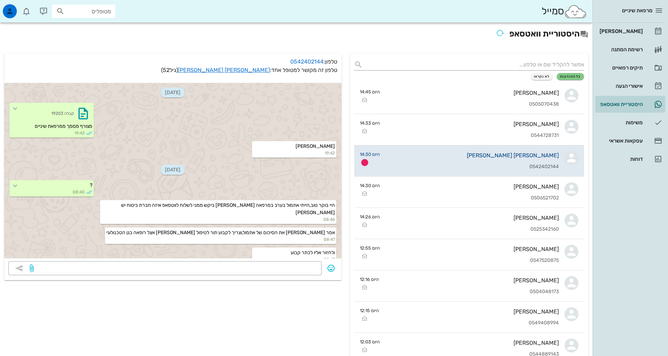
scroll to position [336, 0]
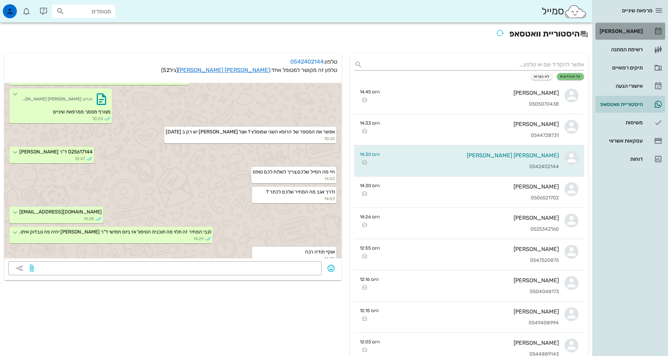
click at [649, 34] on link "[PERSON_NAME]" at bounding box center [631, 31] width 70 height 17
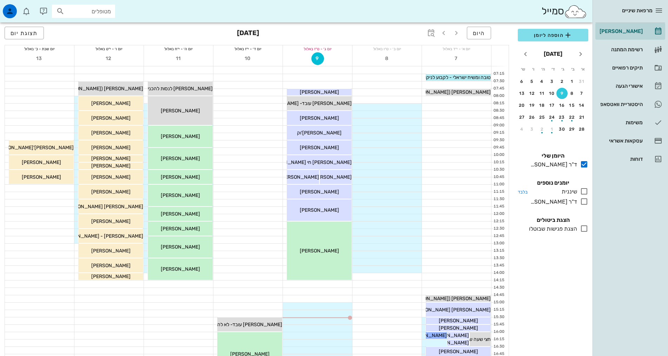
click at [583, 189] on icon at bounding box center [584, 191] width 8 height 8
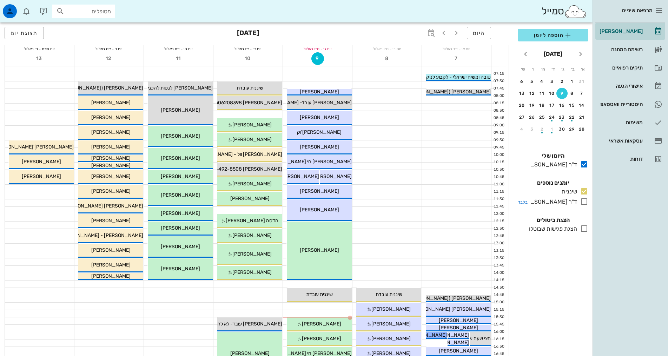
click at [584, 202] on icon at bounding box center [584, 201] width 8 height 8
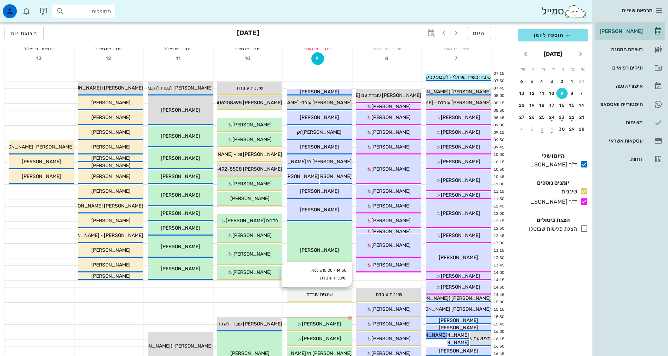
scroll to position [140, 0]
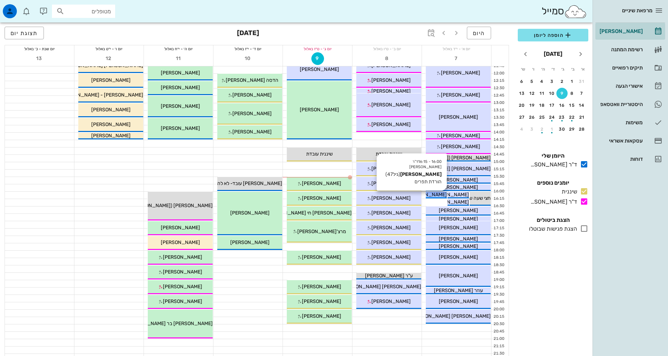
click at [440, 195] on span "[PERSON_NAME]" at bounding box center [427, 195] width 39 height 6
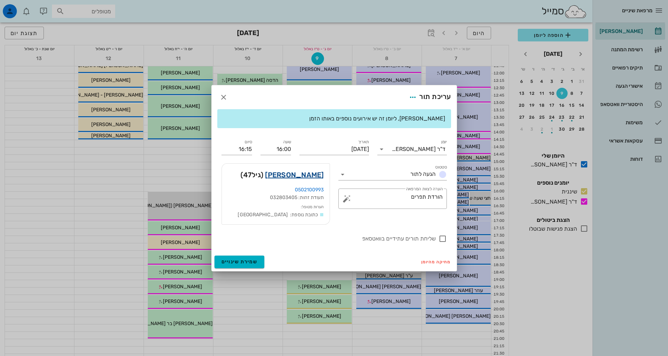
click at [305, 173] on link "[PERSON_NAME]" at bounding box center [294, 174] width 59 height 11
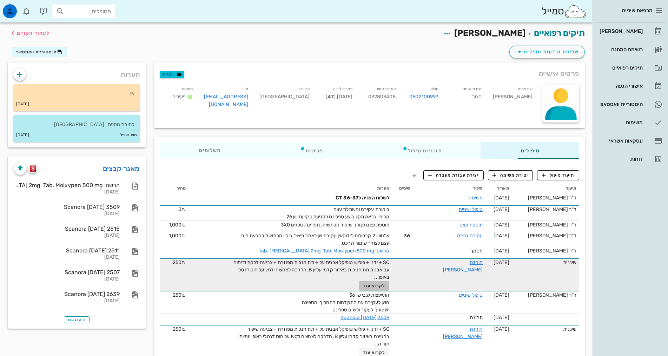
click at [363, 287] on span "לקרוא עוד" at bounding box center [374, 285] width 22 height 5
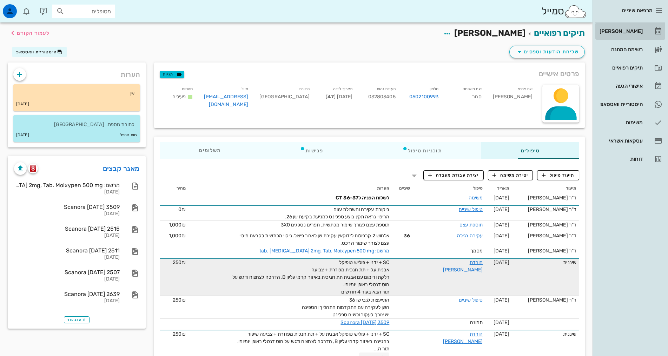
click at [631, 27] on div "[PERSON_NAME]" at bounding box center [620, 31] width 45 height 11
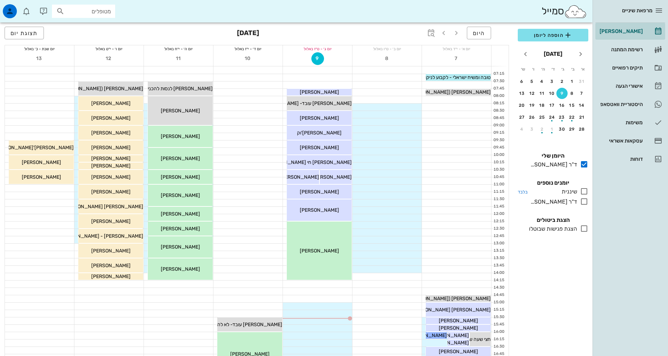
click at [584, 191] on icon at bounding box center [584, 191] width 8 height 8
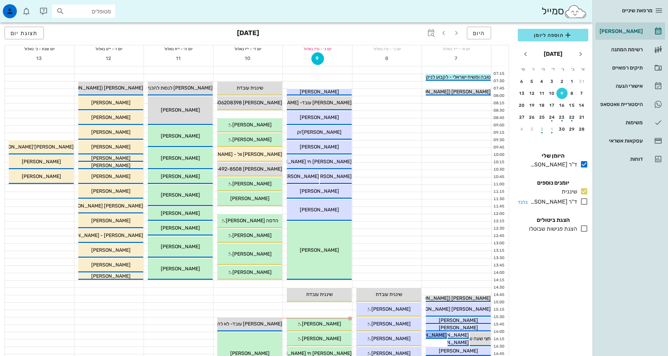
click at [585, 202] on icon at bounding box center [584, 201] width 8 height 8
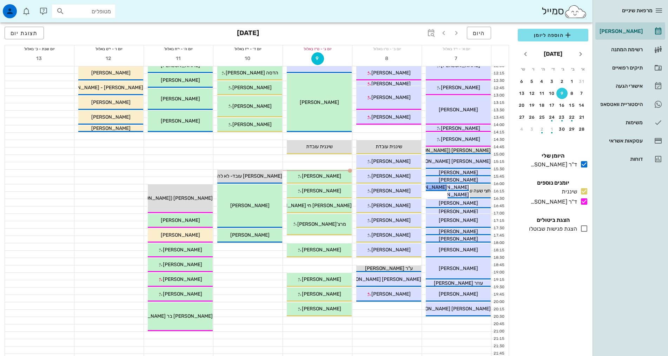
scroll to position [211, 0]
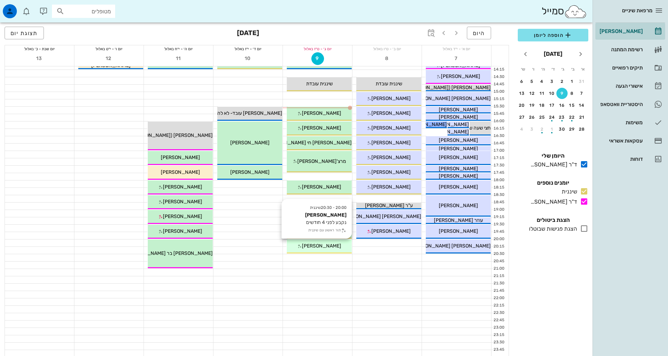
click at [328, 251] on div "20:00 - 20:30 שיננית [PERSON_NAME] נקבע לפני 4 חודשים תור ראשון עם שיננית [PERS…" at bounding box center [319, 246] width 65 height 14
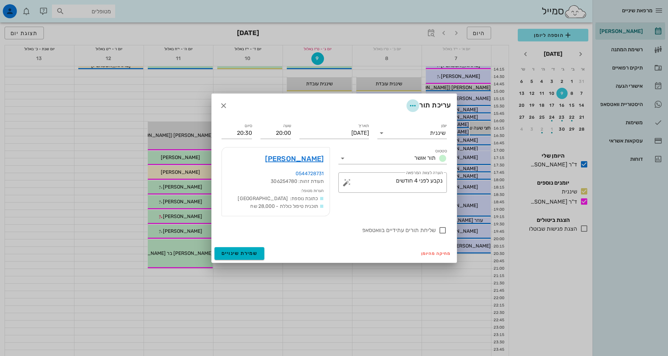
click at [411, 104] on icon "button" at bounding box center [413, 105] width 8 height 8
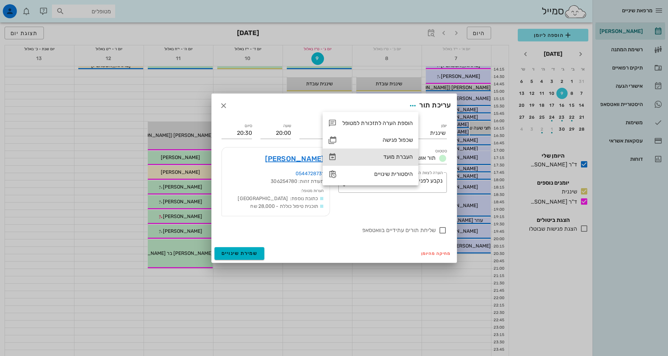
click at [403, 157] on div "העברת מועד" at bounding box center [377, 156] width 71 height 7
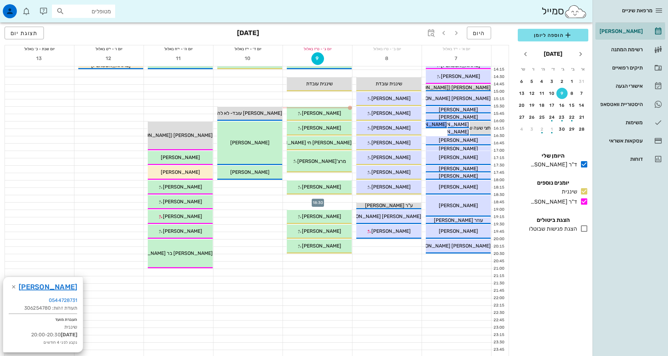
click at [312, 199] on div at bounding box center [317, 198] width 69 height 7
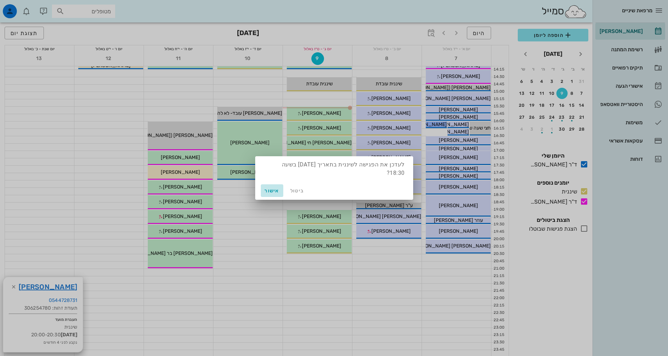
click at [277, 188] on span "אישור" at bounding box center [272, 191] width 17 height 6
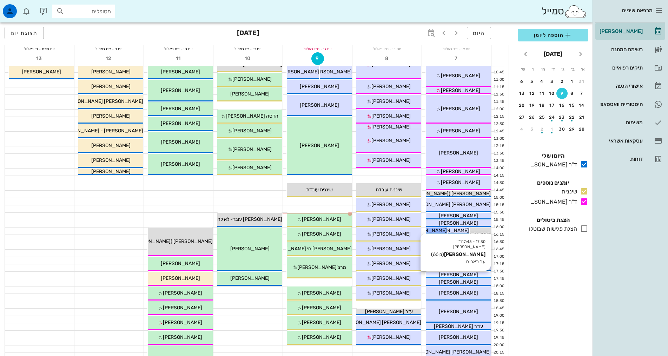
scroll to position [105, 0]
